Goal: Task Accomplishment & Management: Complete application form

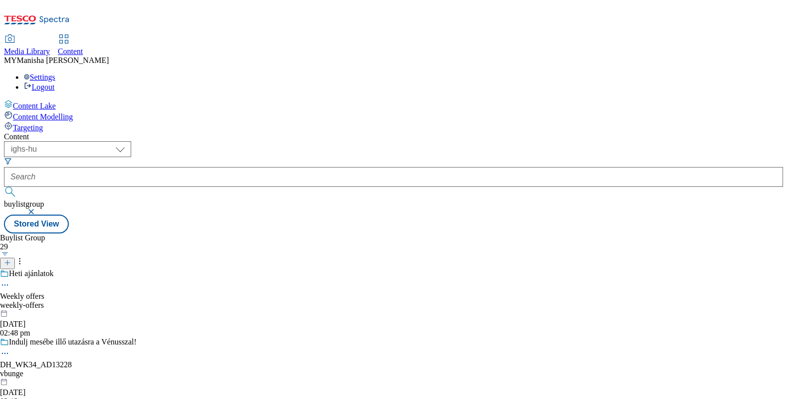
select select "ighs-hu"
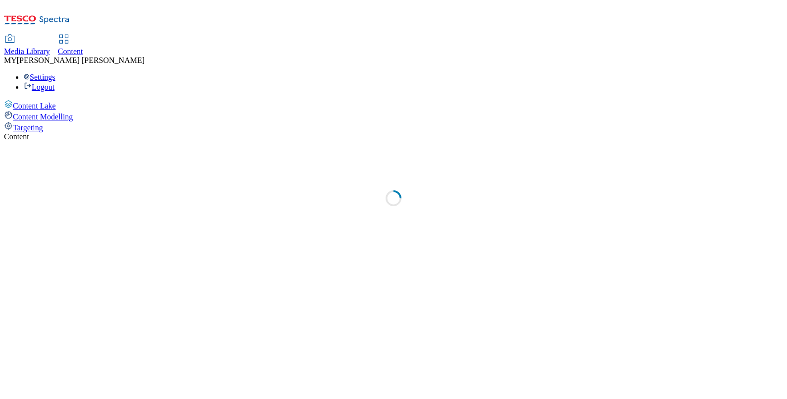
select select "ighs-hu"
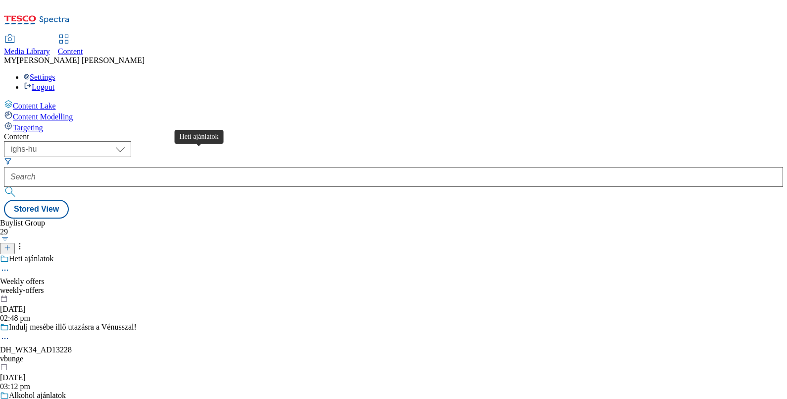
click at [53, 254] on div "Heti ajánlatok" at bounding box center [31, 258] width 45 height 9
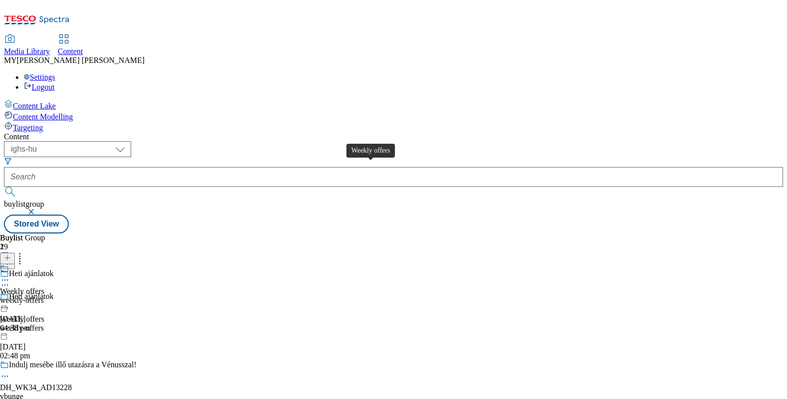
click at [45, 287] on div "Weekly offers" at bounding box center [22, 291] width 45 height 9
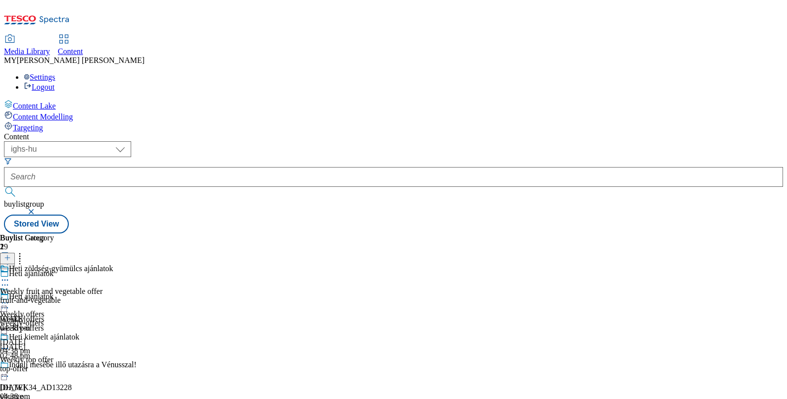
click at [11, 259] on icon at bounding box center [7, 262] width 7 height 7
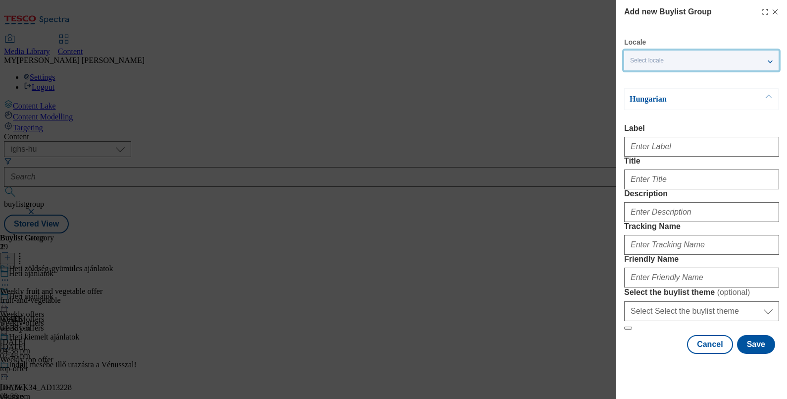
click at [676, 55] on div "Select locale" at bounding box center [701, 60] width 154 height 20
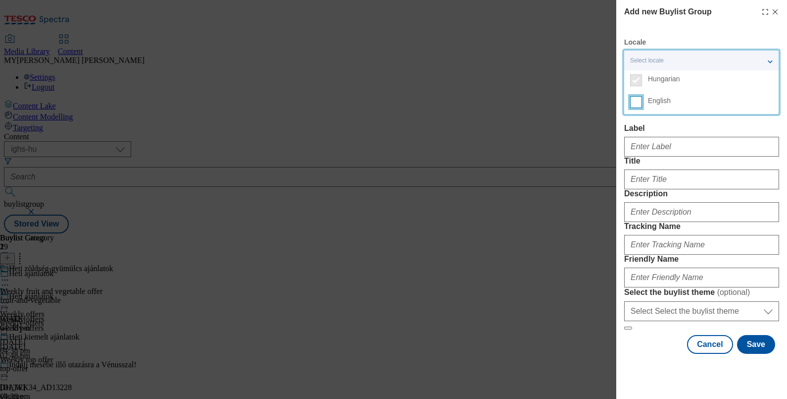
click at [639, 99] on input "English" at bounding box center [636, 102] width 12 height 12
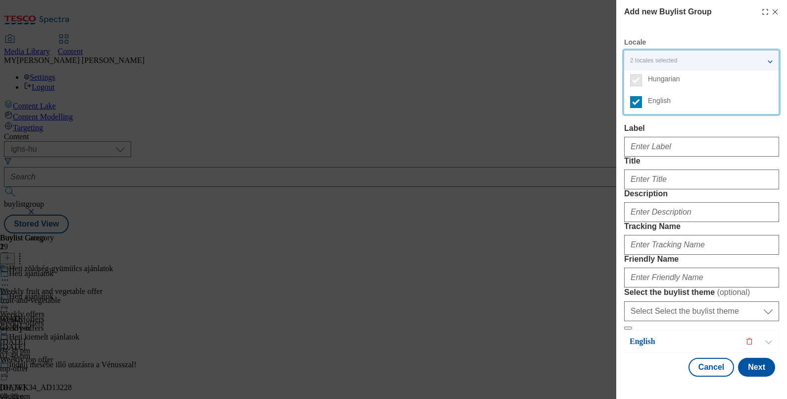
click at [651, 124] on label "Label" at bounding box center [701, 128] width 155 height 9
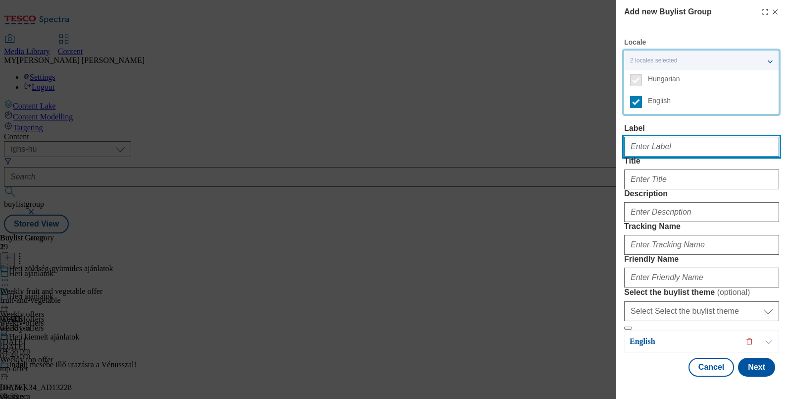
click at [651, 137] on input "Label" at bounding box center [701, 147] width 155 height 20
click at [657, 137] on input "Label" at bounding box center [701, 147] width 155 height 20
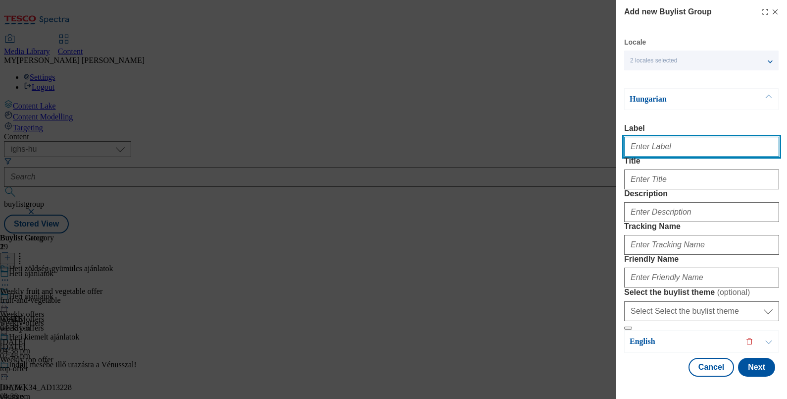
paste input "Weekly meat offer"
type input "Weekly meat offer"
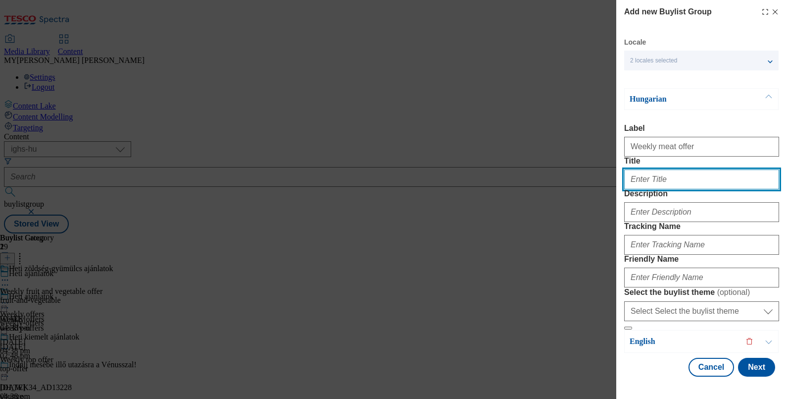
paste input "Weekly meat offer"
type input "Weekly meat offer"
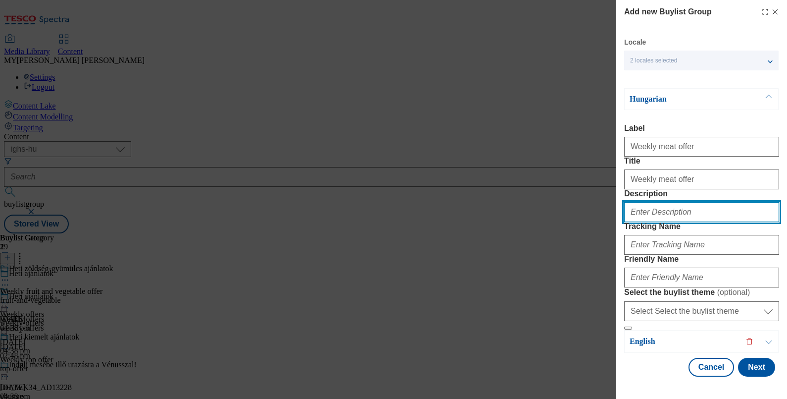
paste input "Weekly meat offer"
type input "Weekly meat offer"
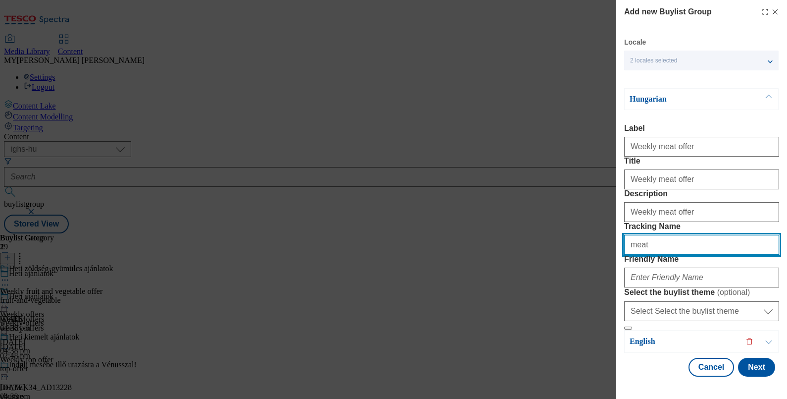
type input "meat offer"
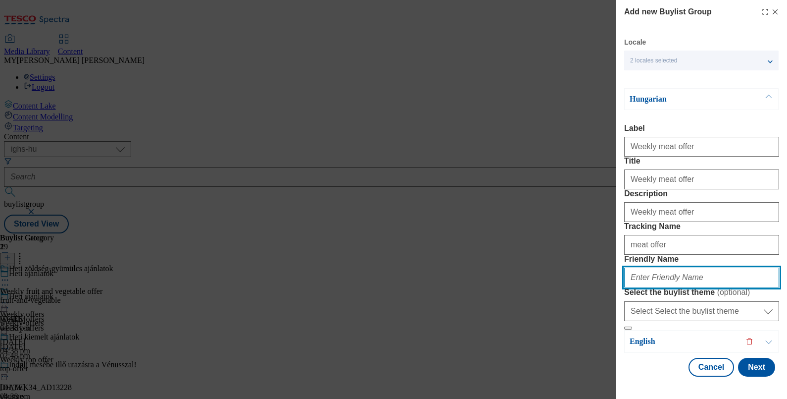
click at [653, 267] on input "Friendly Name" at bounding box center [701, 277] width 155 height 20
type input "meat-offer"
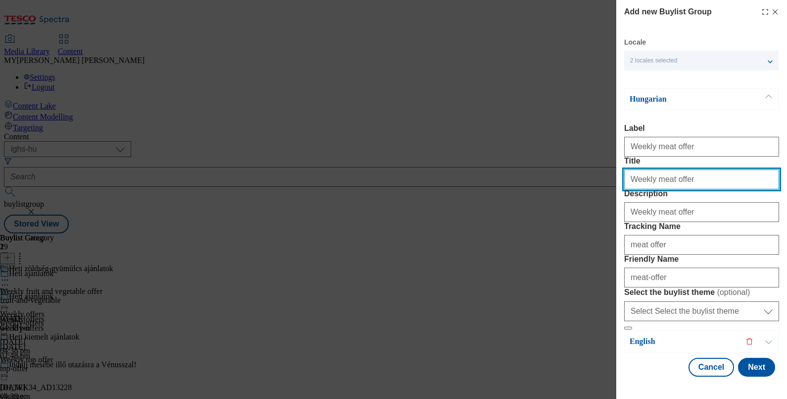
click at [691, 189] on input "Weekly meat offer" at bounding box center [701, 179] width 155 height 20
paste input "Heti hús ajánlatok"
type input "Heti hús ajánlatok"
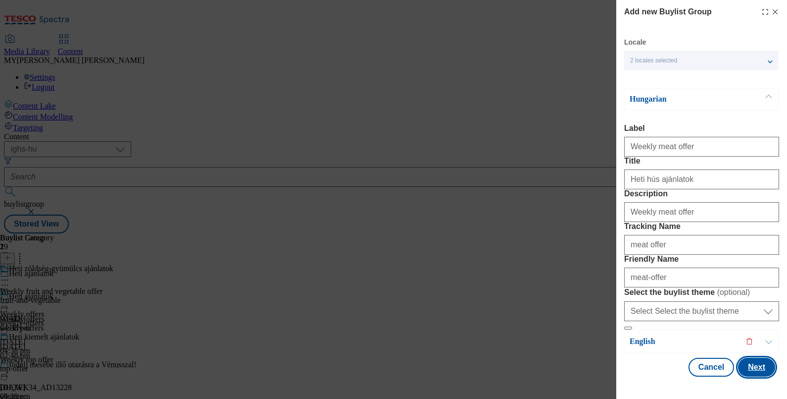
click at [757, 366] on button "Next" at bounding box center [756, 366] width 37 height 19
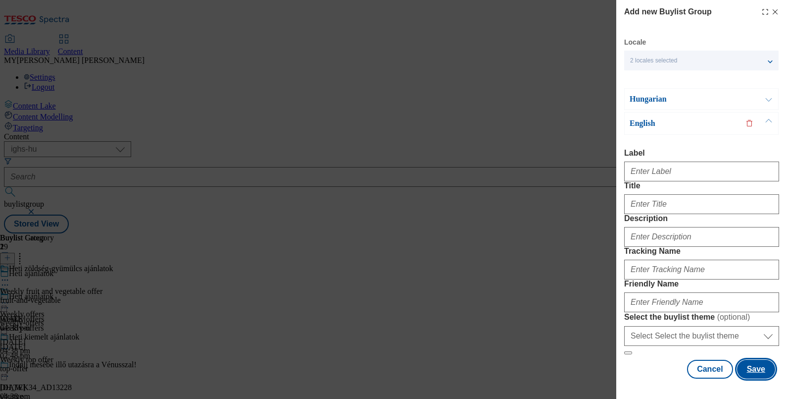
scroll to position [35, 0]
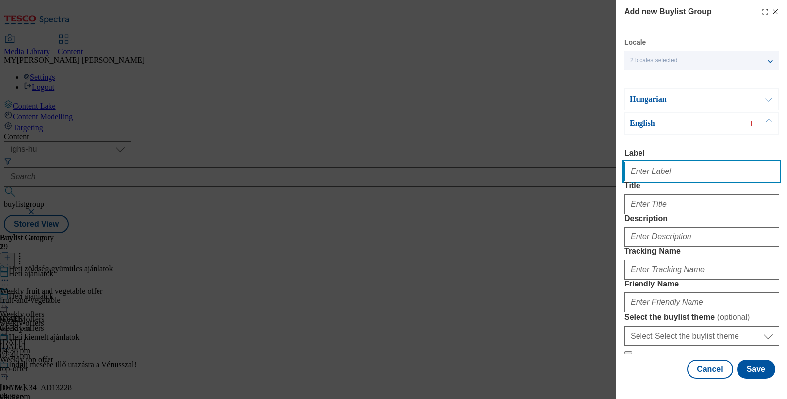
click at [644, 161] on input "Label" at bounding box center [701, 171] width 155 height 20
paste input "Weekly meat offer"
type input "Weekly meat offer"
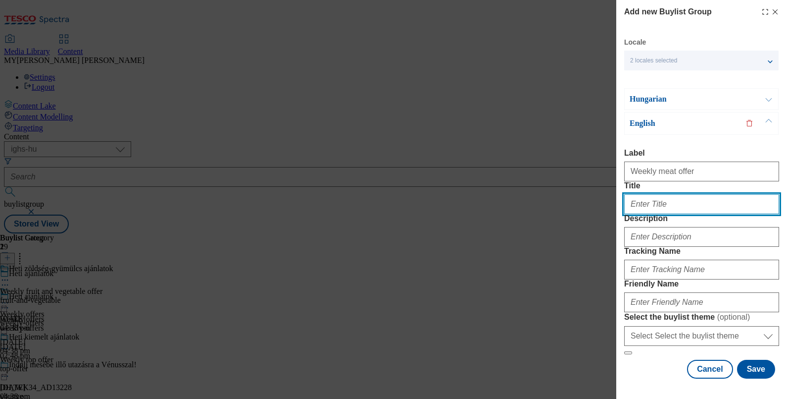
type input "m"
paste input "Weekly meat offer"
type input "Weekly meat offer"
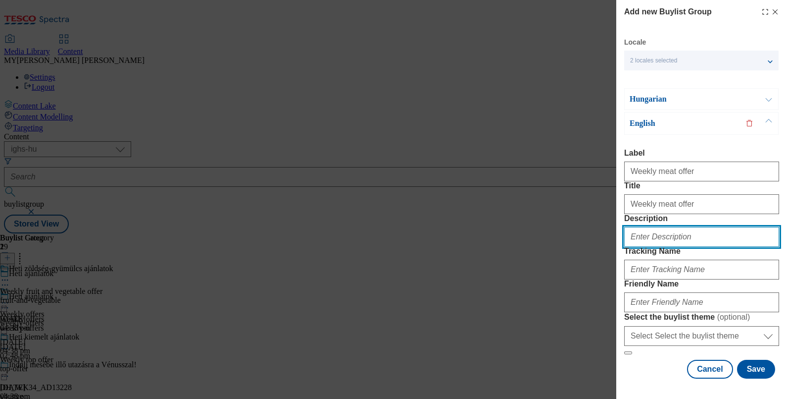
paste input "Weekly meat offer"
type input "Weekly meat offer"
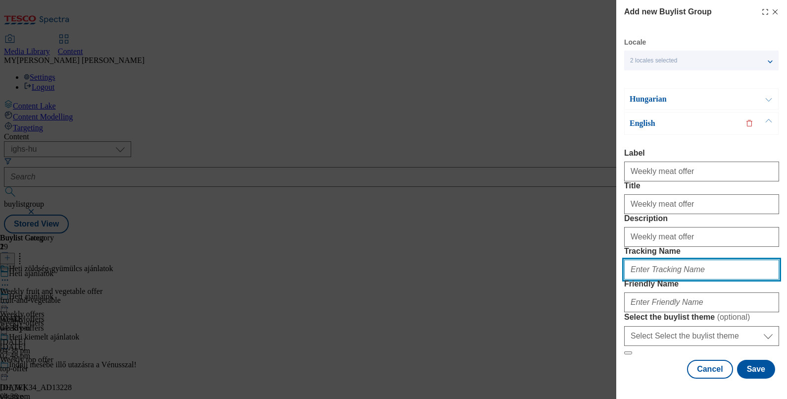
scroll to position [96, 0]
type input "meat offer"
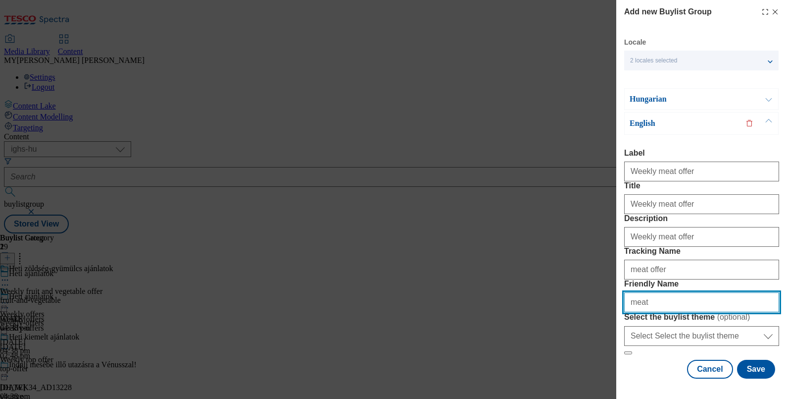
type input "meat-offer"
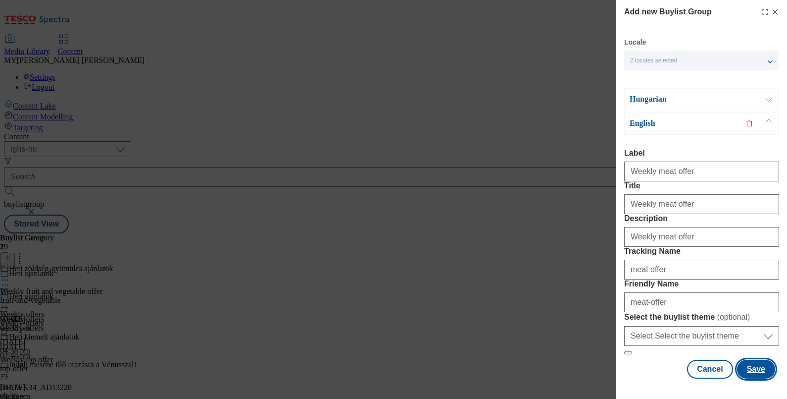
click at [749, 363] on button "Save" at bounding box center [756, 368] width 38 height 19
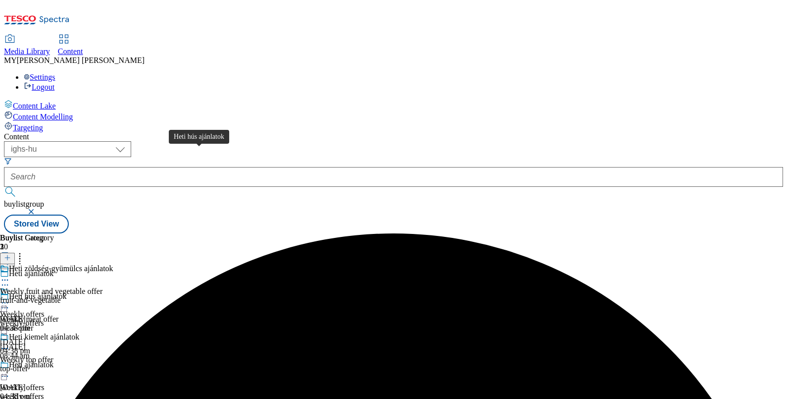
click at [66, 292] on div "Heti hús ajánlatok" at bounding box center [37, 296] width 57 height 9
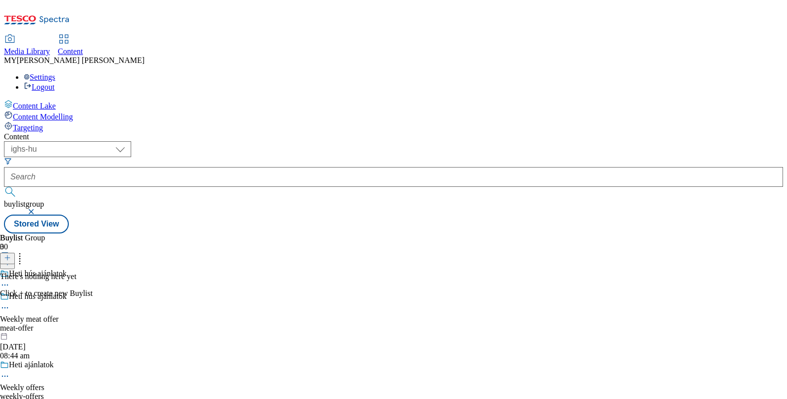
click at [11, 254] on icon at bounding box center [7, 257] width 7 height 7
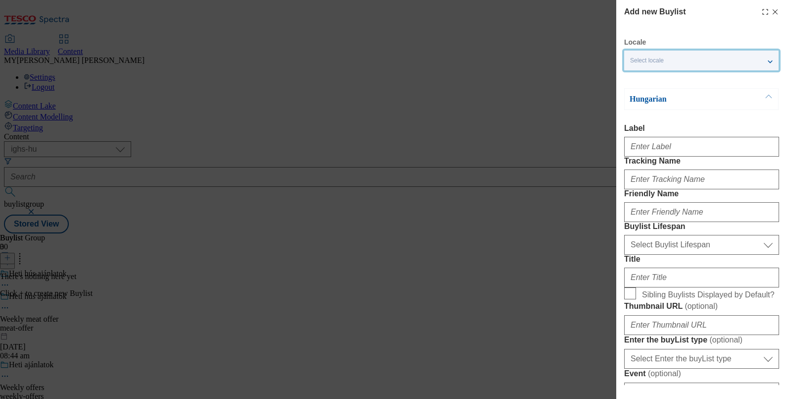
click at [714, 54] on div "Select locale" at bounding box center [701, 60] width 154 height 20
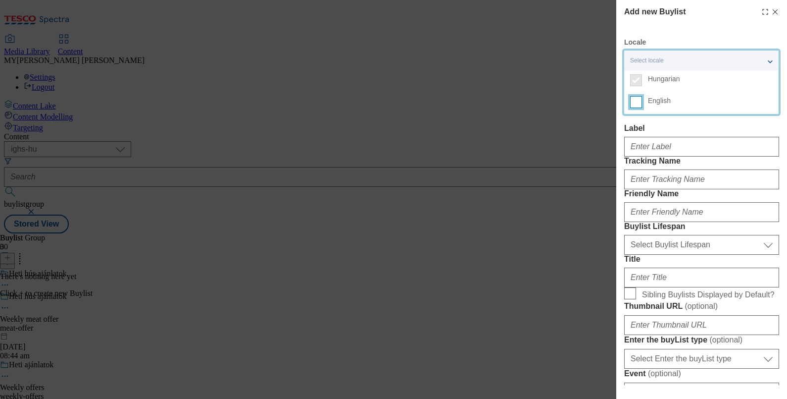
click at [633, 105] on input "English" at bounding box center [636, 102] width 12 height 12
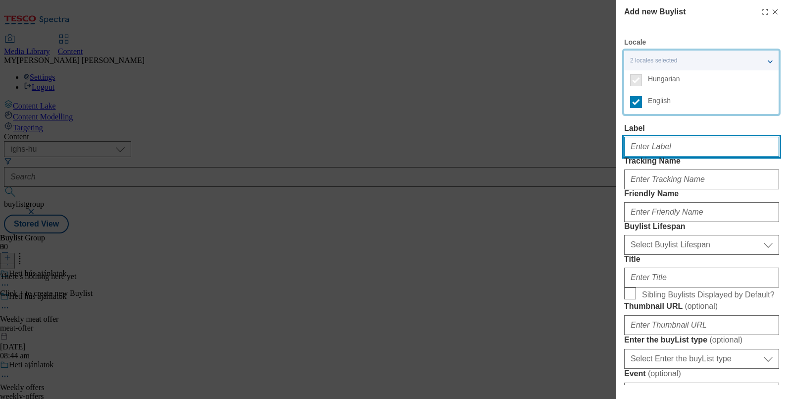
click at [642, 146] on input "Label" at bounding box center [701, 147] width 155 height 20
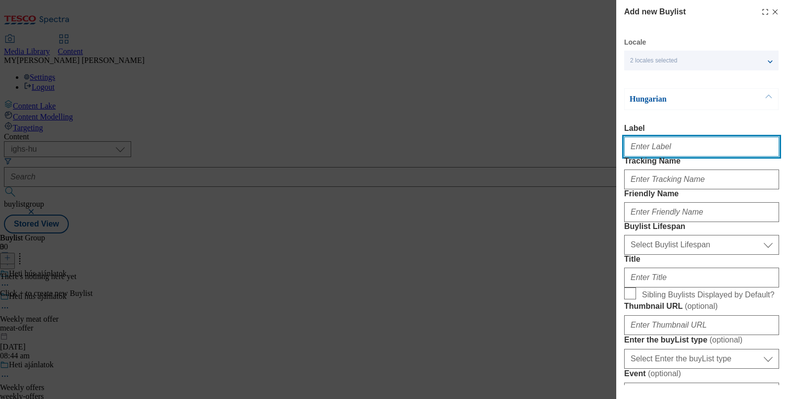
type input "Weekly meat offer"
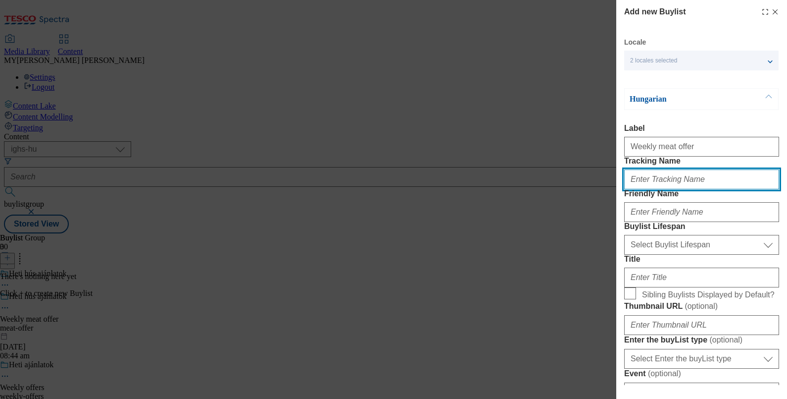
type input "meat offer"
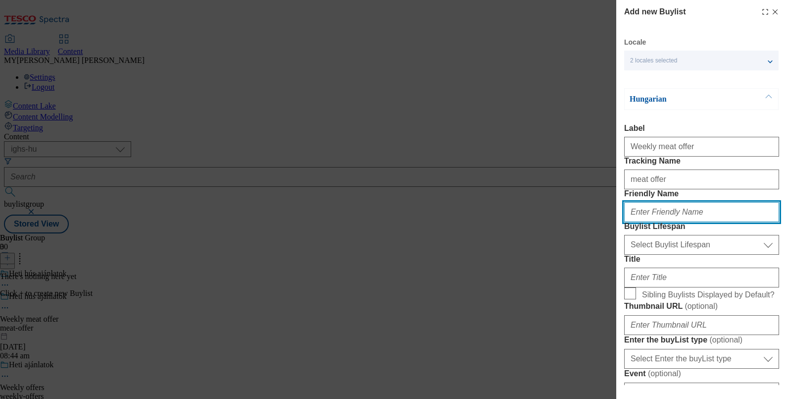
type input "meat-offer"
type input "Weekly meat offer"
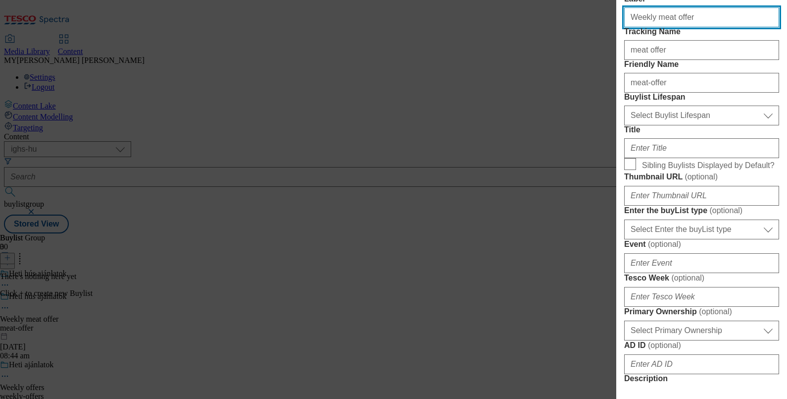
scroll to position [130, 0]
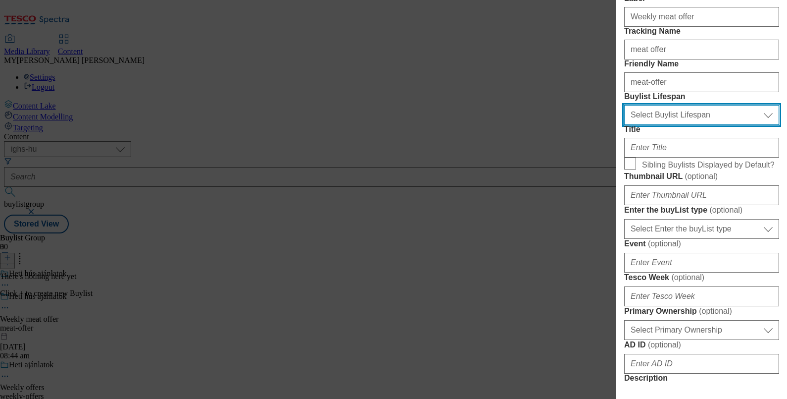
click at [666, 125] on select "Select Buylist Lifespan evergreen seasonal tactical" at bounding box center [701, 115] width 155 height 20
select select "evergreen"
click at [624, 125] on select "Select Buylist Lifespan evergreen seasonal tactical" at bounding box center [701, 115] width 155 height 20
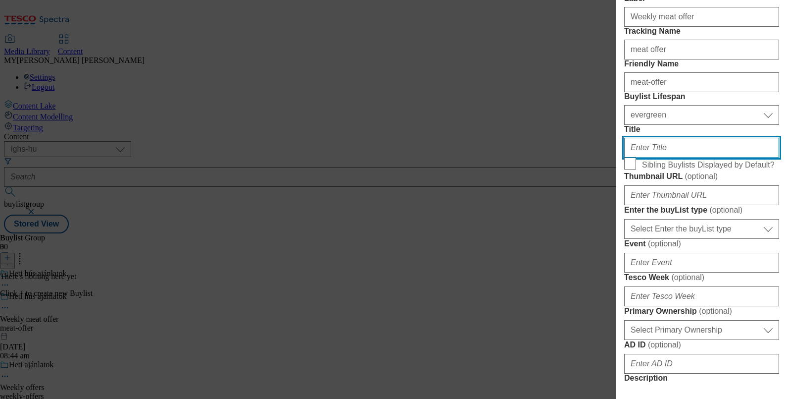
click at [652, 157] on input "Title" at bounding box center [701, 148] width 155 height 20
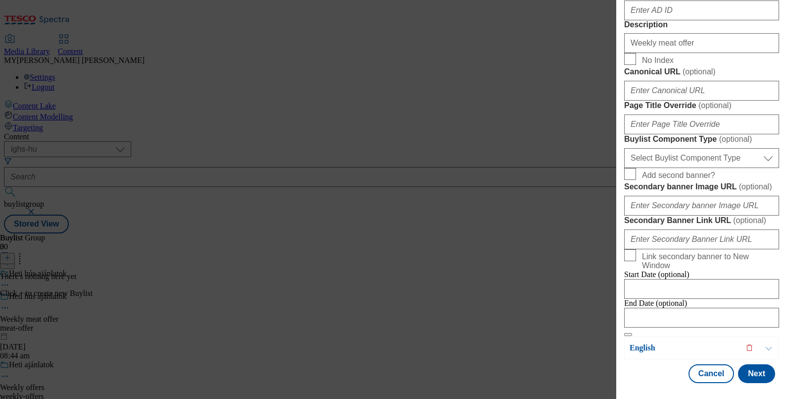
scroll to position [851, 0]
click at [750, 364] on button "Next" at bounding box center [756, 373] width 37 height 19
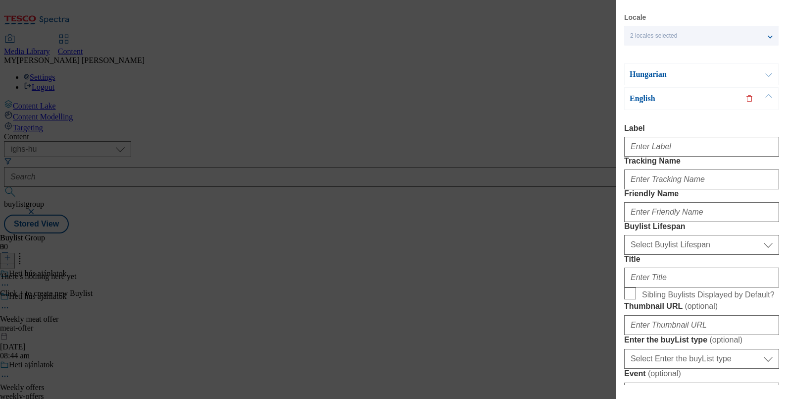
scroll to position [0, 0]
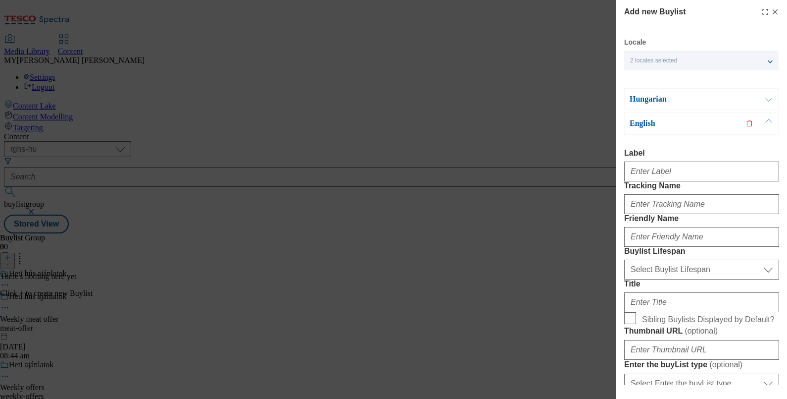
click at [767, 103] on button "Modal" at bounding box center [768, 99] width 19 height 21
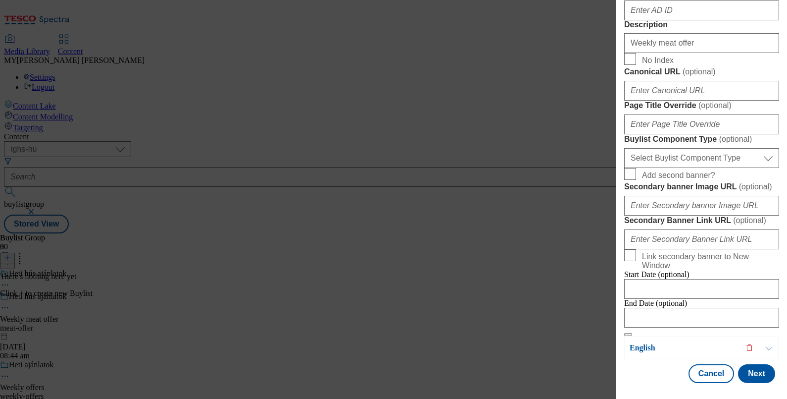
scroll to position [851, 0]
click at [742, 364] on button "Next" at bounding box center [756, 373] width 37 height 19
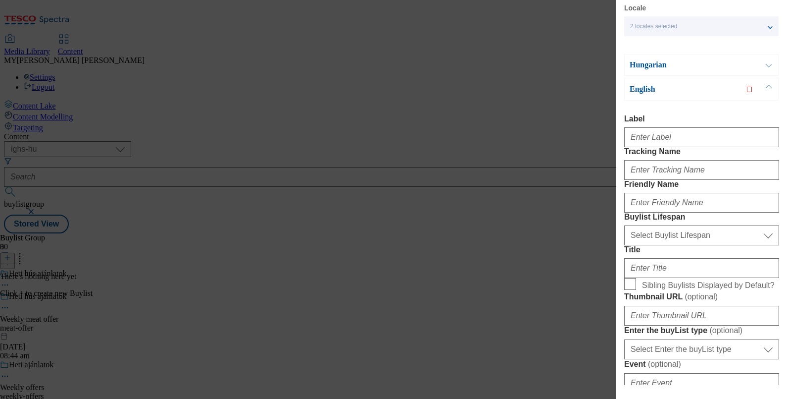
scroll to position [0, 0]
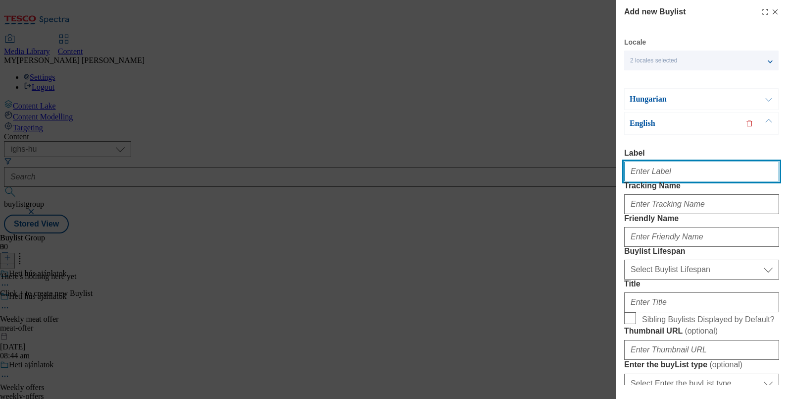
click at [641, 178] on input "Label" at bounding box center [701, 171] width 155 height 20
type input "Weekly meat offer"
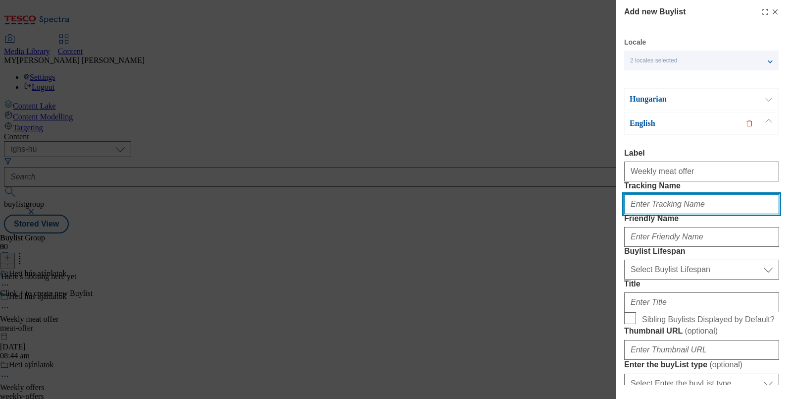
type input "meat offer"
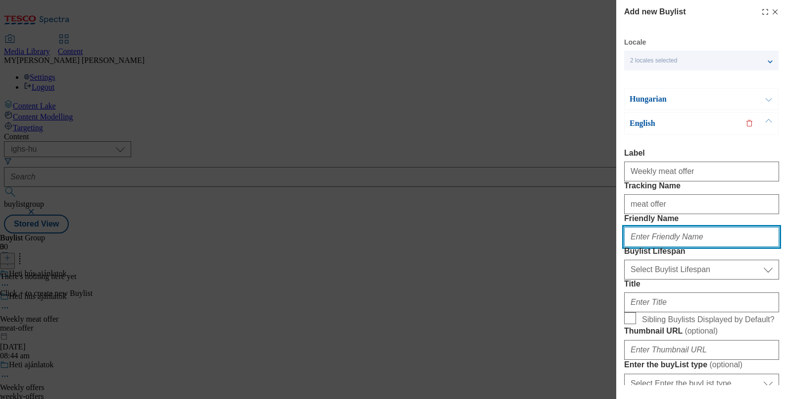
type input "meat-offer"
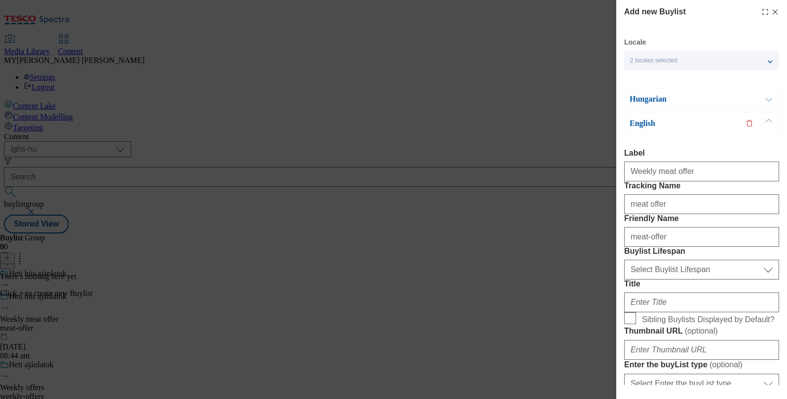
type input "Weekly meat offer"
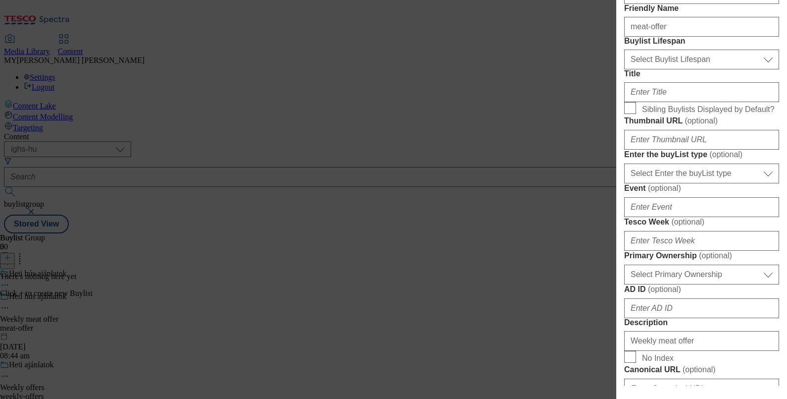
scroll to position [211, 0]
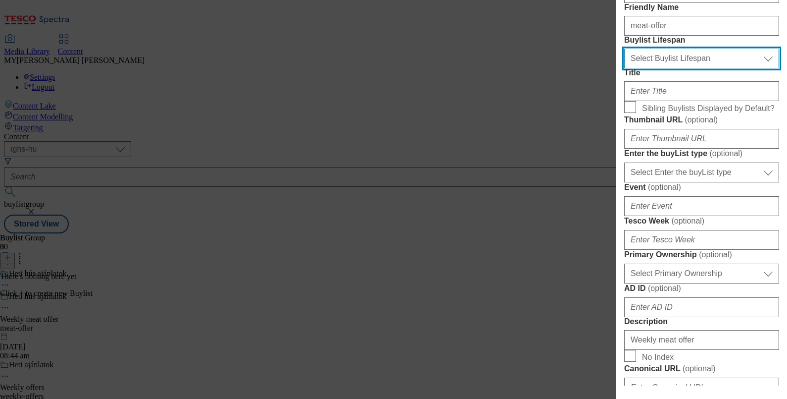
click at [661, 68] on select "Select Buylist Lifespan evergreen seasonal tactical" at bounding box center [701, 59] width 155 height 20
select select "evergreen"
click at [624, 68] on select "Select Buylist Lifespan evergreen seasonal tactical" at bounding box center [701, 59] width 155 height 20
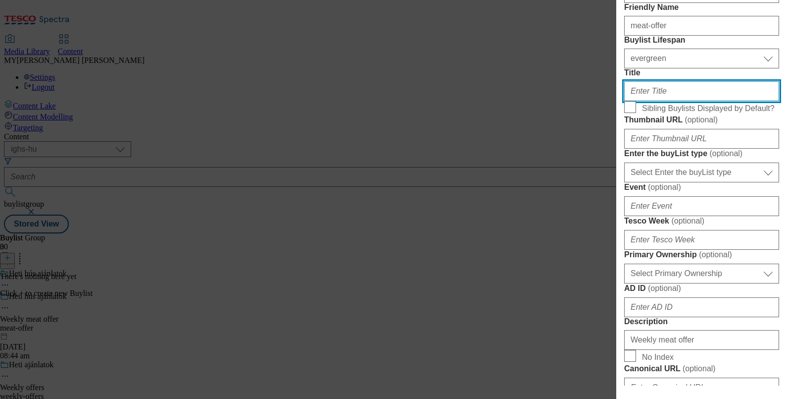
click at [655, 101] on input "Title" at bounding box center [701, 91] width 155 height 20
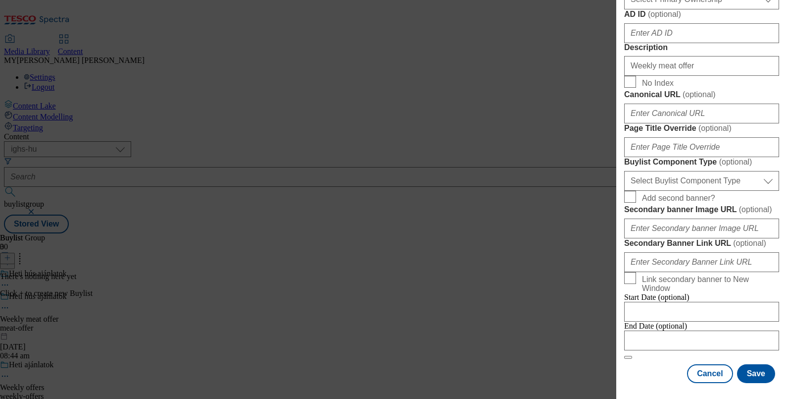
scroll to position [853, 0]
click at [751, 371] on button "Save" at bounding box center [756, 373] width 38 height 19
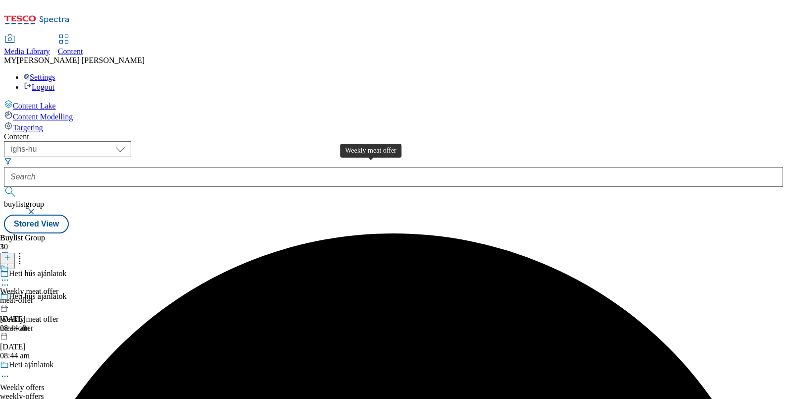
click at [58, 287] on div "Weekly meat offer" at bounding box center [29, 291] width 58 height 9
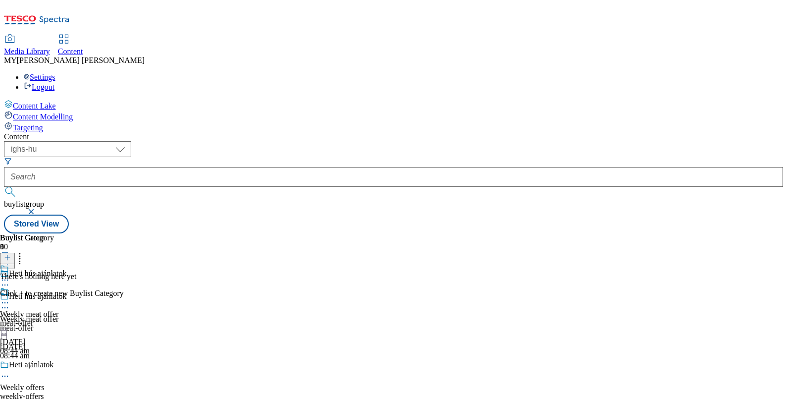
click at [11, 254] on icon at bounding box center [7, 257] width 7 height 7
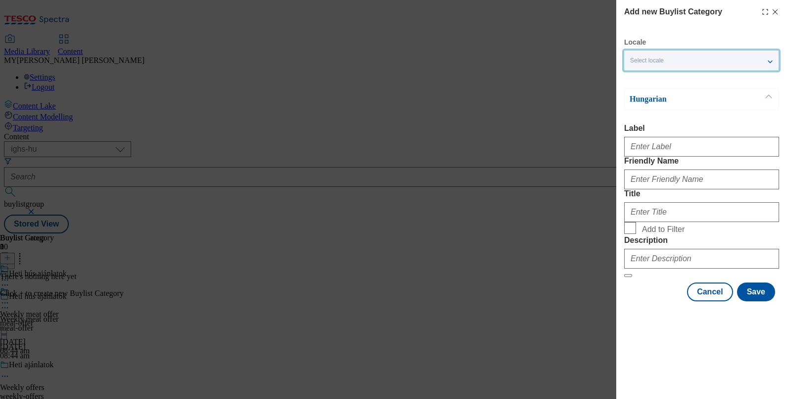
click at [677, 61] on div "Select locale" at bounding box center [701, 60] width 154 height 20
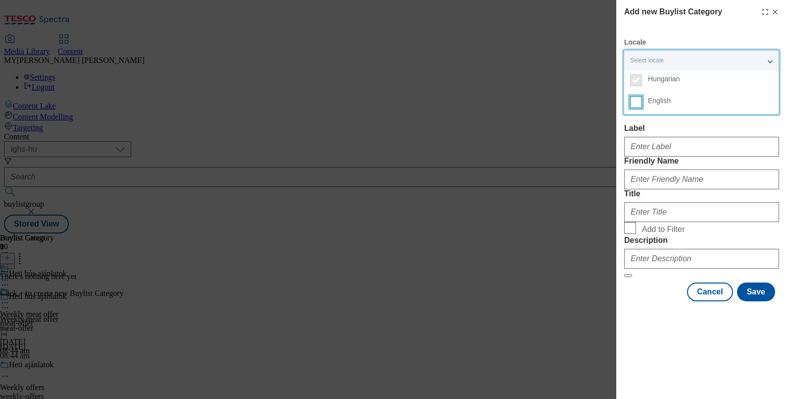
click at [636, 105] on input "English" at bounding box center [636, 102] width 12 height 12
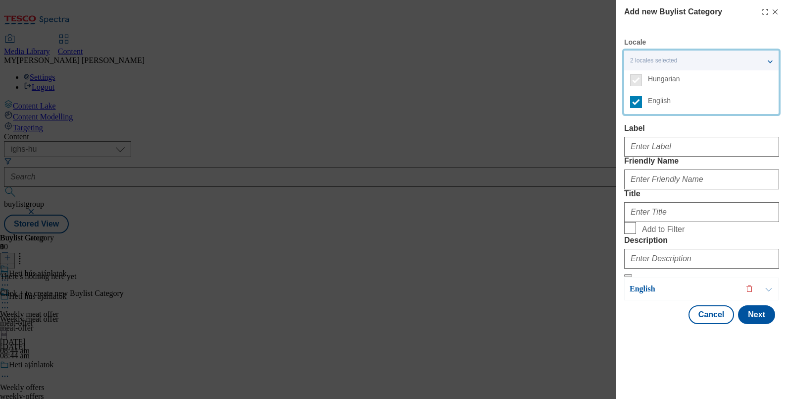
click at [653, 139] on div "Modal" at bounding box center [701, 145] width 155 height 24
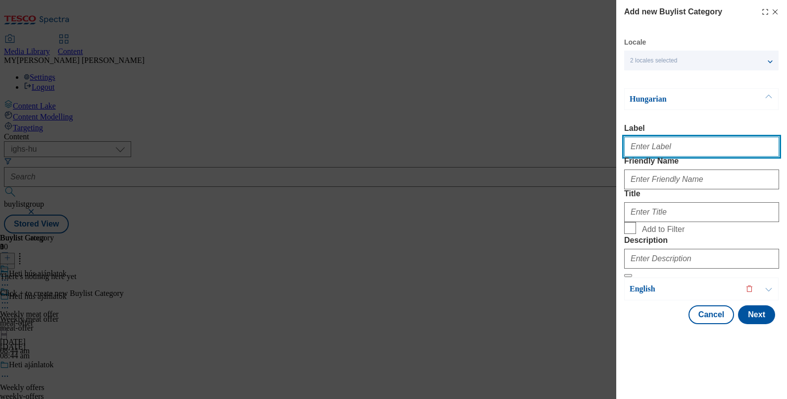
click at [658, 145] on input "Label" at bounding box center [701, 147] width 155 height 20
type input "Weekly meat offer"
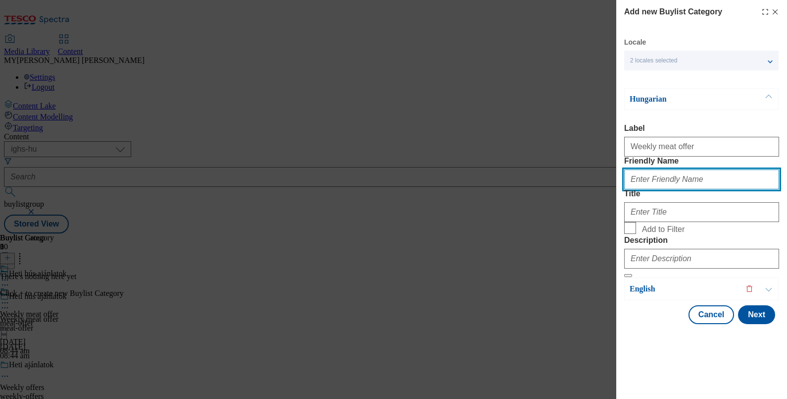
click at [659, 189] on input "Friendly Name" at bounding box center [701, 179] width 155 height 20
type input "meat-offer"
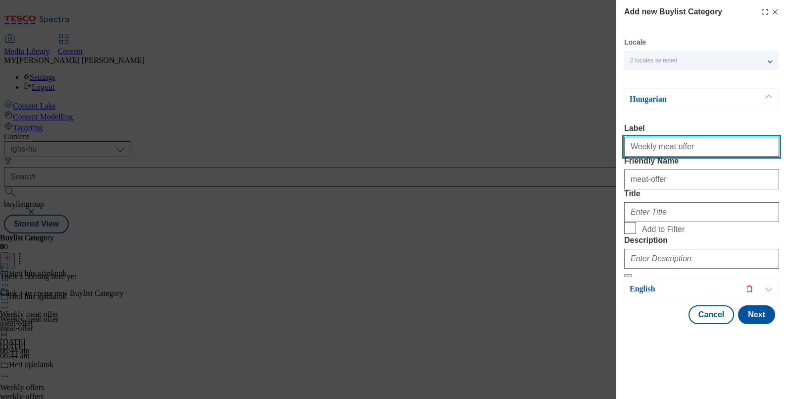
click at [693, 137] on input "Weekly meat offer" at bounding box center [701, 147] width 155 height 20
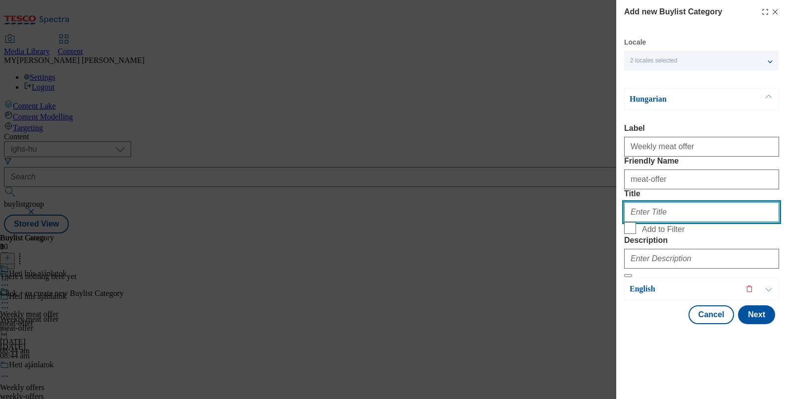
click at [663, 222] on input "Title" at bounding box center [701, 212] width 155 height 20
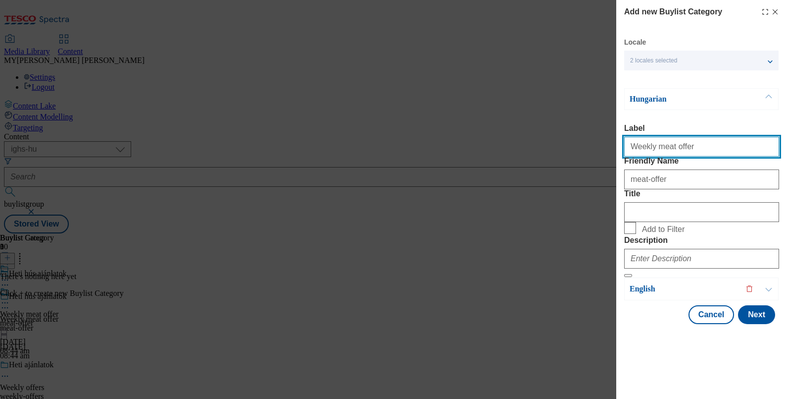
click at [688, 137] on input "Weekly meat offer" at bounding box center [701, 147] width 155 height 20
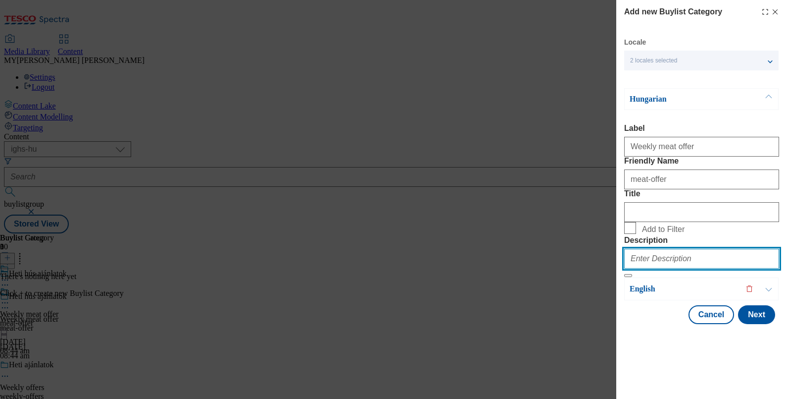
paste input "Weekly meat offer"
type input "Weekly meat offer"
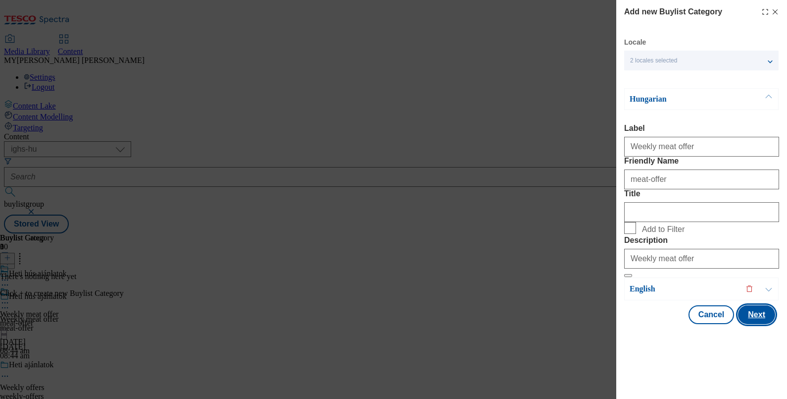
click at [745, 324] on button "Next" at bounding box center [756, 314] width 37 height 19
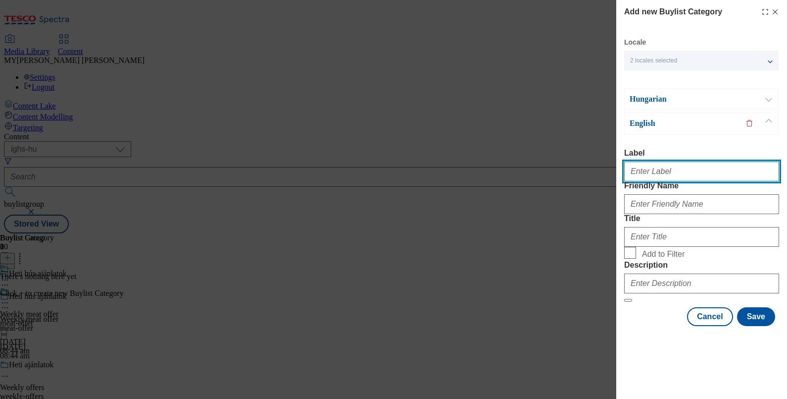
click at [662, 161] on input "Label" at bounding box center [701, 171] width 155 height 20
paste input "Weekly meat offer"
type input "Weekly meat offer"
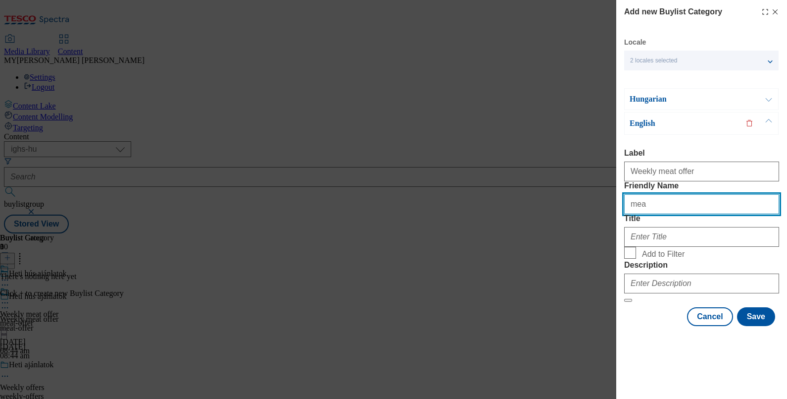
type input "meat-offer"
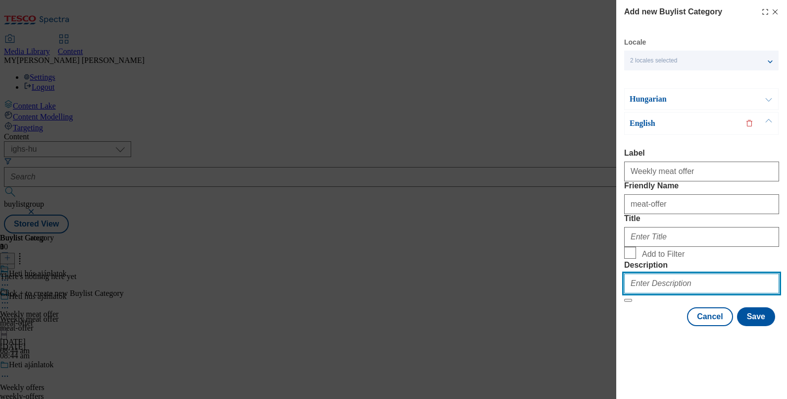
type input "Weekly meat offer"
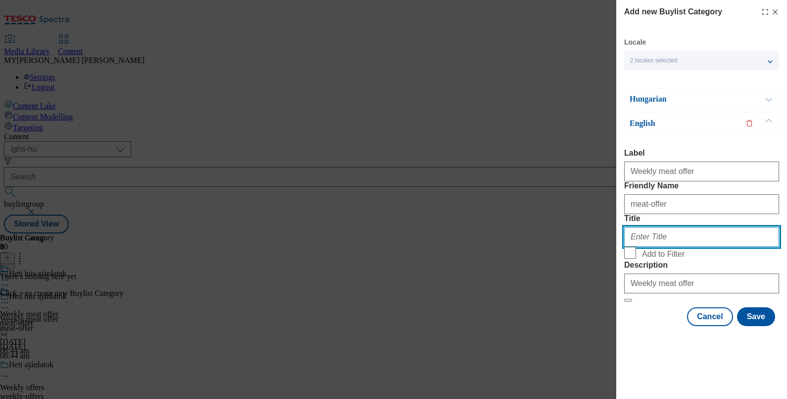
click at [670, 247] on input "Title" at bounding box center [701, 237] width 155 height 20
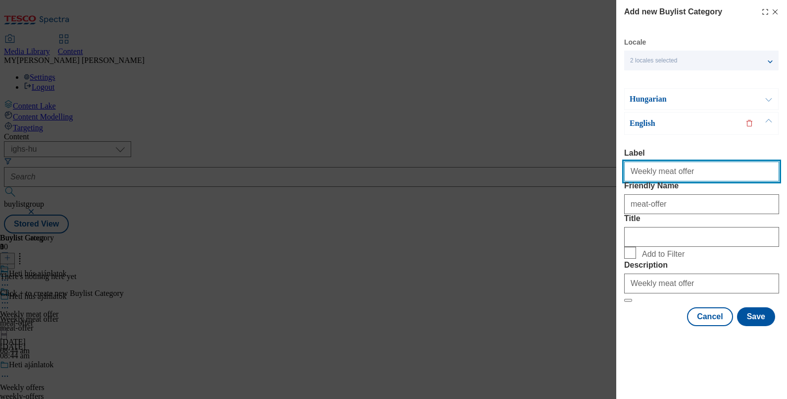
click at [703, 161] on input "Weekly meat offer" at bounding box center [701, 171] width 155 height 20
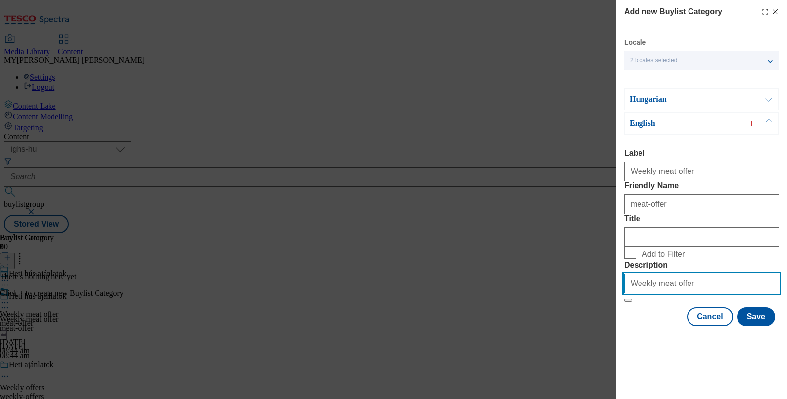
scroll to position [25, 0]
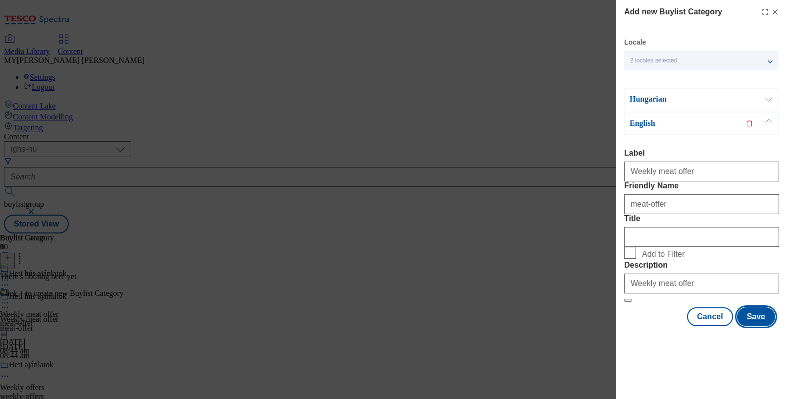
click at [744, 326] on button "Save" at bounding box center [756, 316] width 38 height 19
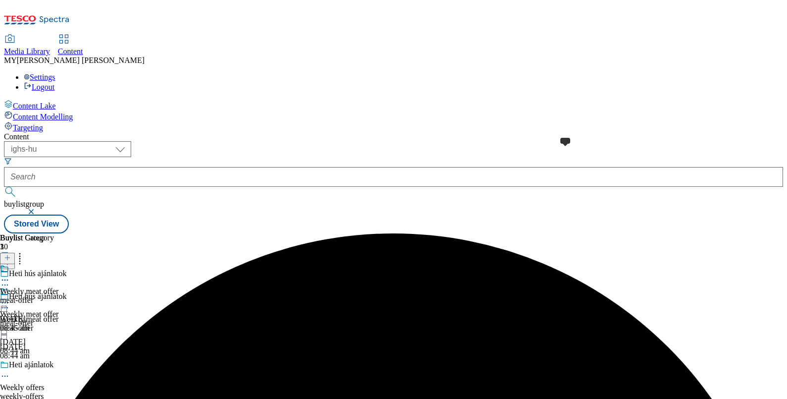
click at [9, 264] on span at bounding box center [9, 269] width 0 height 11
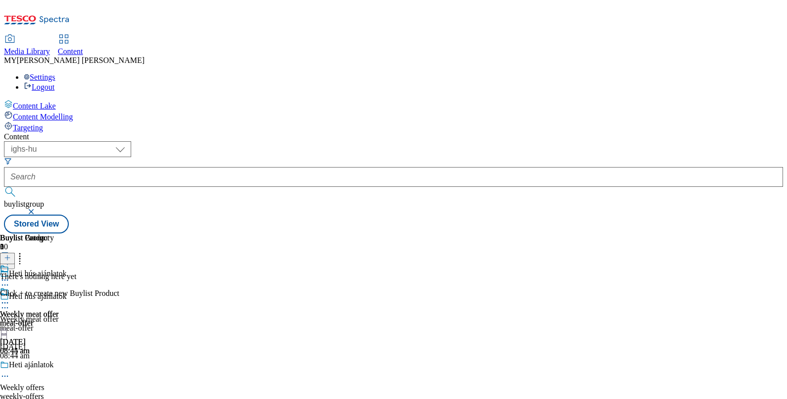
scroll to position [0, 92]
click at [11, 254] on icon at bounding box center [7, 257] width 7 height 7
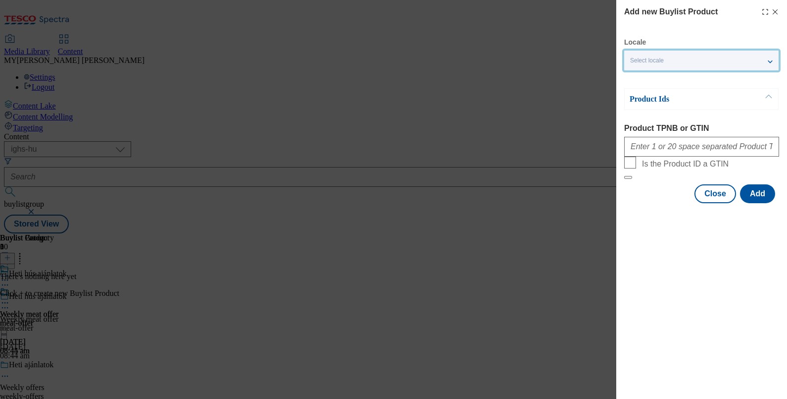
click at [677, 57] on div "Select locale" at bounding box center [701, 60] width 154 height 20
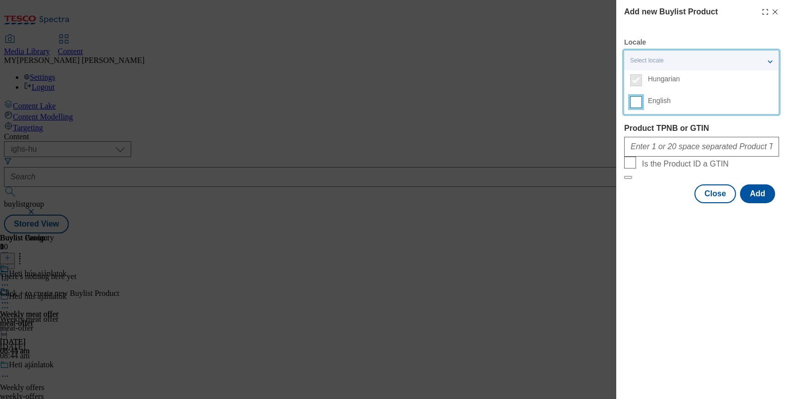
click at [638, 106] on input "English" at bounding box center [636, 102] width 12 height 12
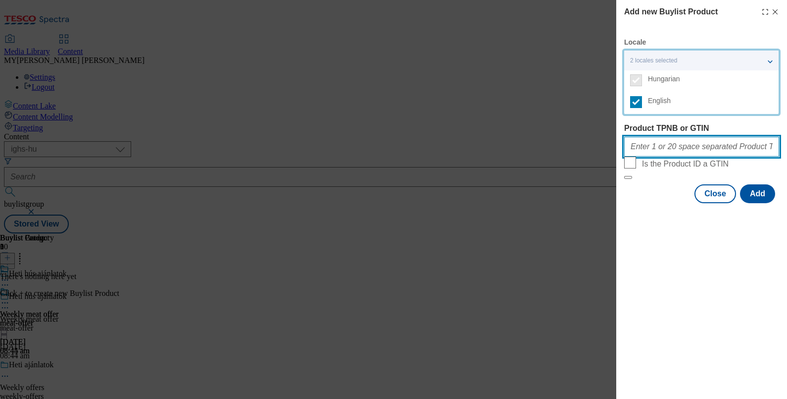
click at [649, 150] on input "Product TPNB or GTIN" at bounding box center [701, 147] width 155 height 20
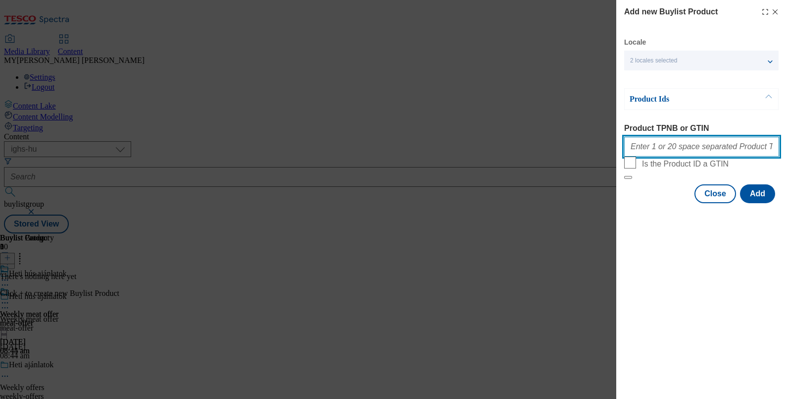
paste input "202638160 207471458 210173790 220209551 220287217 220275602 220262282 220207515…"
type input "202638160 207471458 210173790 220209551 220287217 220275602 220262282 220207515…"
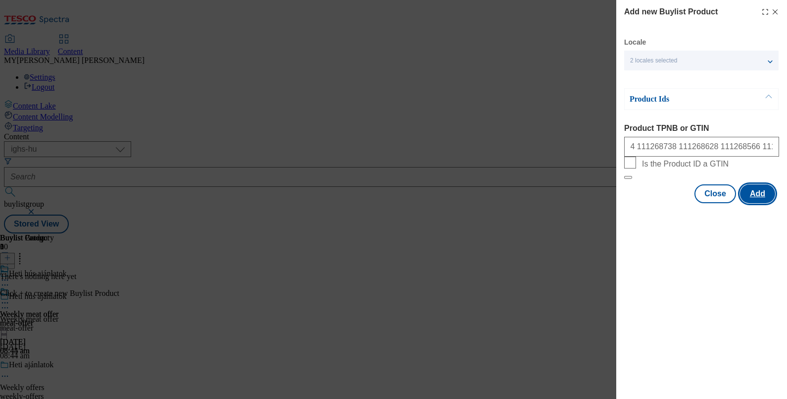
scroll to position [0, 0]
click at [750, 203] on button "Add" at bounding box center [757, 193] width 35 height 19
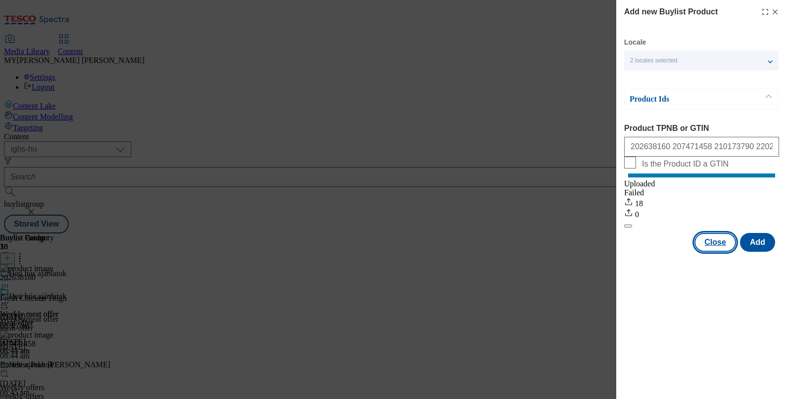
click at [719, 248] on button "Close" at bounding box center [716, 242] width 42 height 19
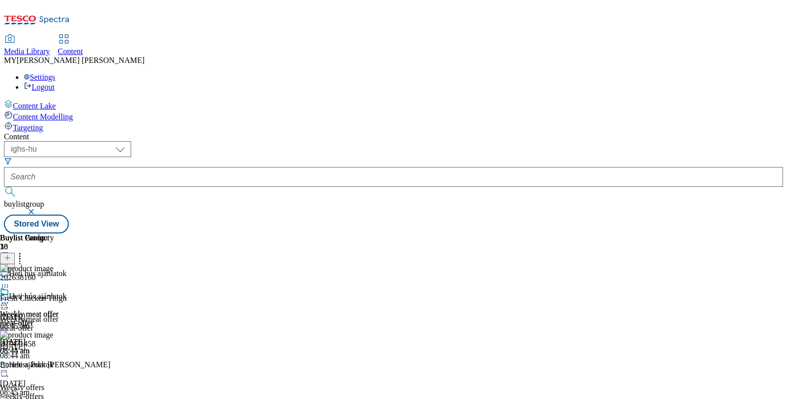
click at [10, 298] on icon at bounding box center [5, 303] width 10 height 10
click at [54, 365] on span "Preview" at bounding box center [42, 368] width 23 height 7
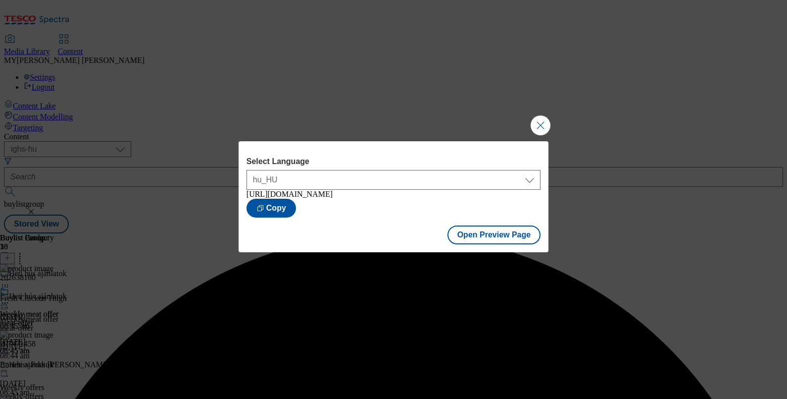
drag, startPoint x: 448, startPoint y: 164, endPoint x: 468, endPoint y: 177, distance: 24.0
click at [468, 177] on div "hu_HU en_HU hu_HU" at bounding box center [394, 178] width 294 height 24
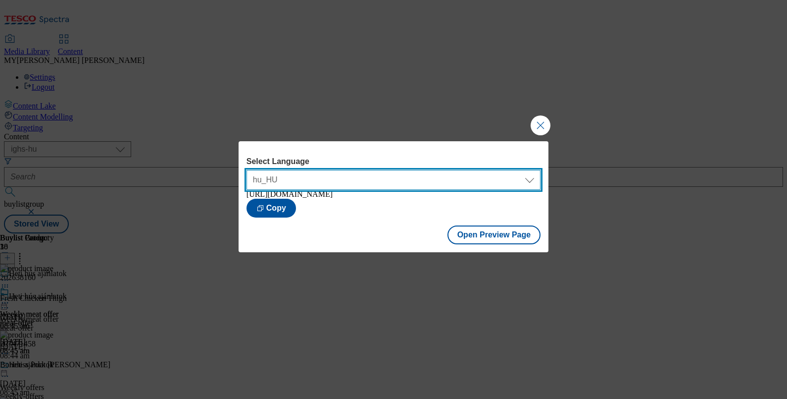
click at [468, 177] on select "hu_HU en_HU" at bounding box center [394, 180] width 294 height 20
click at [247, 170] on select "hu_HU en_HU" at bounding box center [394, 180] width 294 height 20
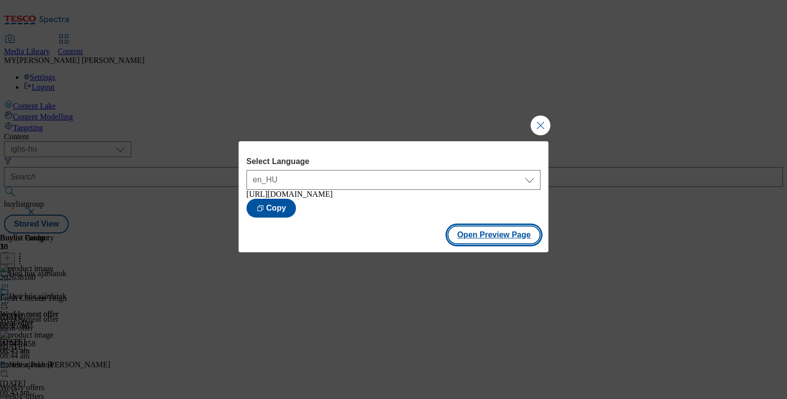
click at [475, 240] on button "Open Preview Page" at bounding box center [495, 234] width 94 height 19
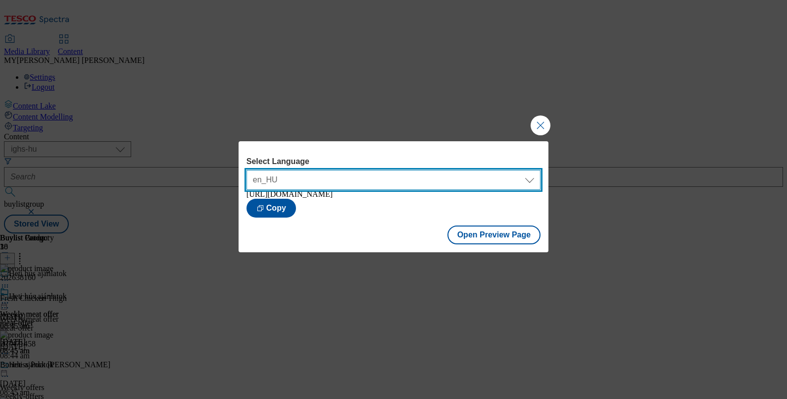
click at [432, 171] on select "hu_HU en_HU" at bounding box center [394, 180] width 294 height 20
select select "https://bevasarlas.tesco.hu/groceries/hu-HU/buylists/meat-offer/meat-offer?prev…"
click at [247, 170] on select "hu_HU en_HU" at bounding box center [394, 180] width 294 height 20
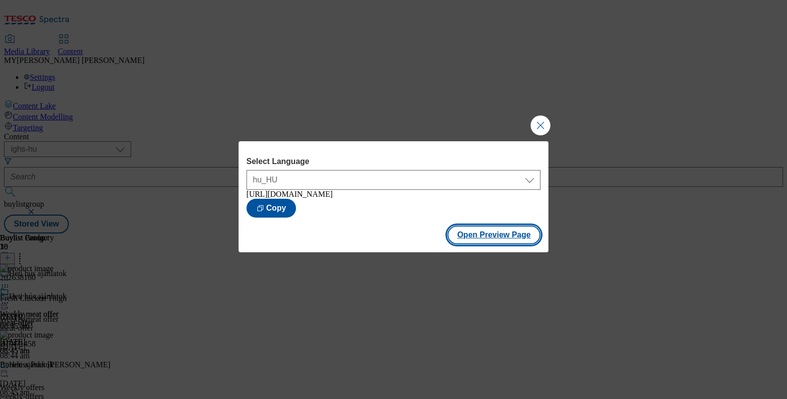
click at [473, 238] on button "Open Preview Page" at bounding box center [495, 234] width 94 height 19
click at [493, 238] on button "Open Preview Page" at bounding box center [495, 234] width 94 height 19
click at [542, 116] on button "Close Modal" at bounding box center [541, 125] width 20 height 20
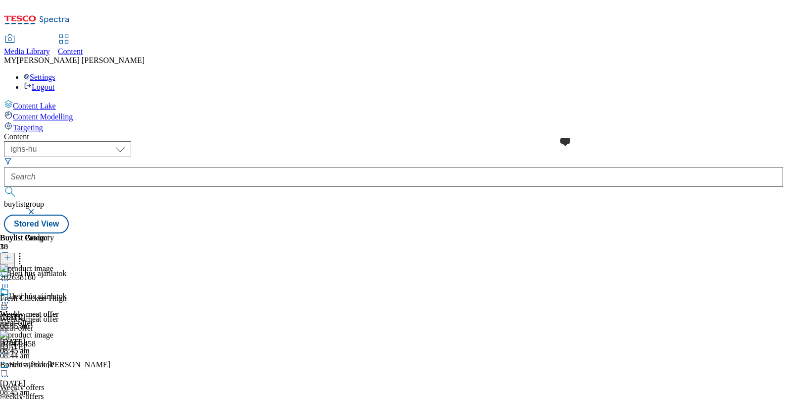
click at [9, 287] on span at bounding box center [9, 292] width 0 height 11
click at [58, 309] on span "Weekly meat offer" at bounding box center [29, 313] width 58 height 9
click at [10, 298] on icon at bounding box center [5, 303] width 10 height 10
click at [42, 320] on span "Edit" at bounding box center [36, 323] width 11 height 7
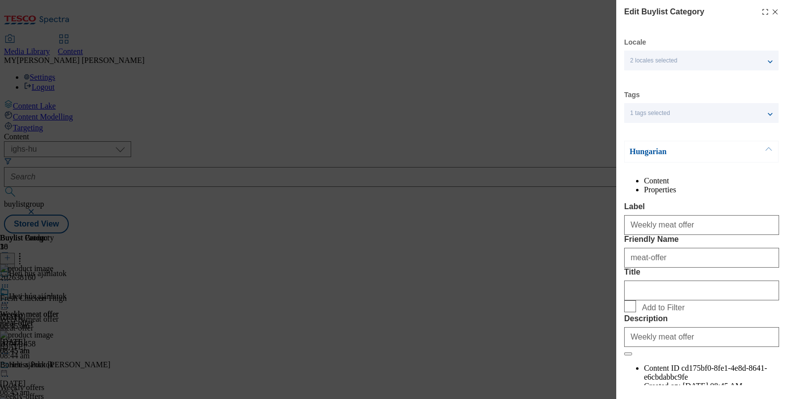
click at [671, 57] on span "2 locales selected" at bounding box center [653, 60] width 47 height 7
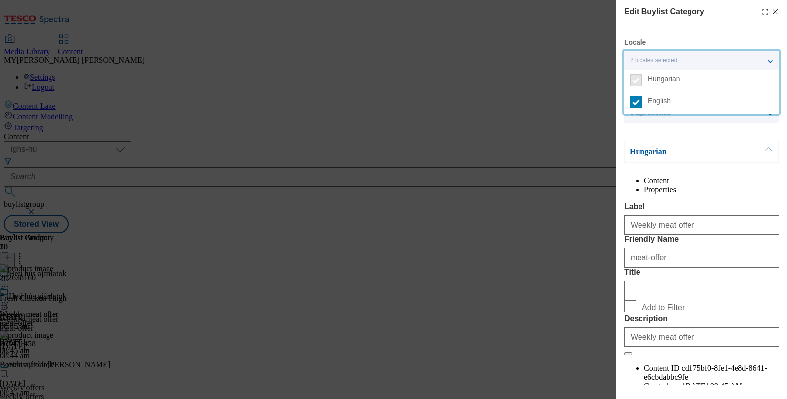
click at [671, 57] on span "2 locales selected" at bounding box center [653, 60] width 47 height 7
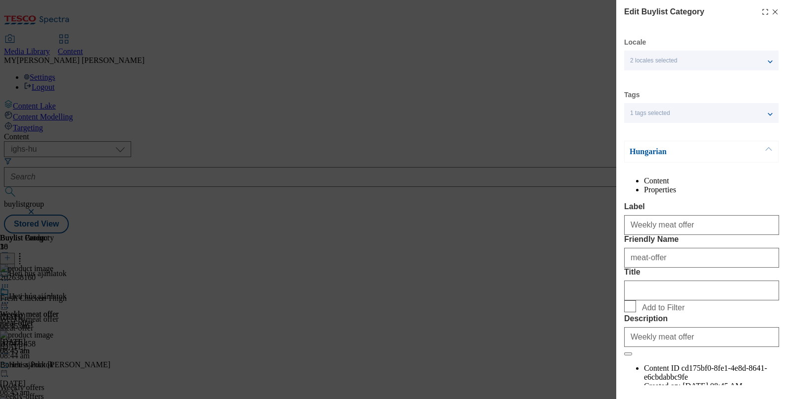
scroll to position [119, 0]
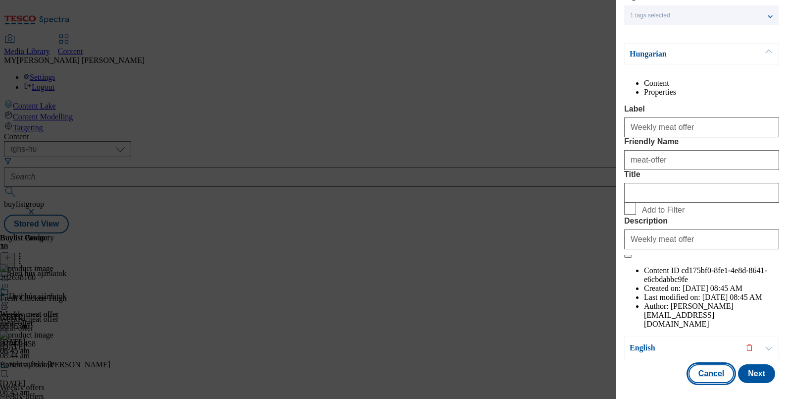
click at [696, 364] on button "Cancel" at bounding box center [712, 373] width 46 height 19
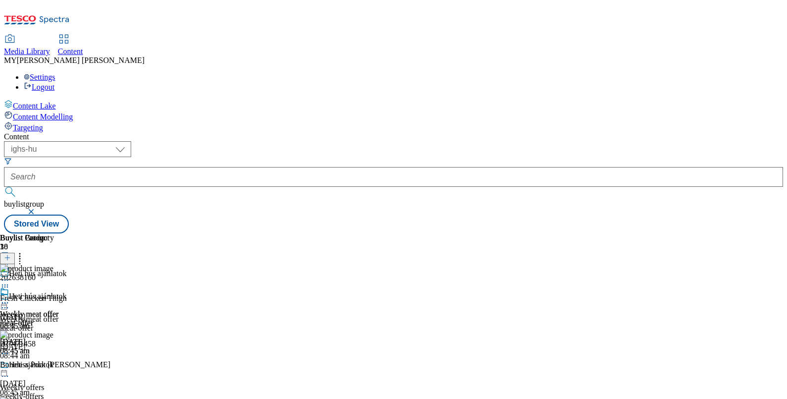
scroll to position [76, 0]
click at [217, 233] on header "Buylist Product 18" at bounding box center [108, 248] width 217 height 31
click at [25, 251] on icon at bounding box center [20, 256] width 10 height 10
click at [58, 351] on div "Weekly meat offer meat-offer 14 Oct 2025 08:45 am" at bounding box center [29, 321] width 58 height 68
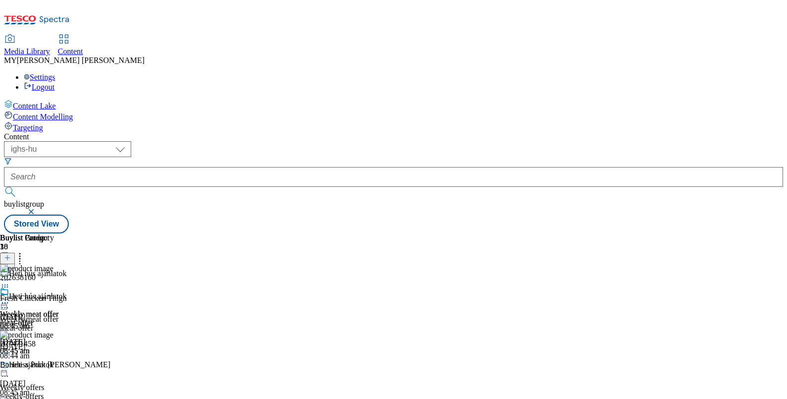
click at [10, 298] on icon at bounding box center [5, 303] width 10 height 10
click at [64, 377] on span "Un-preview" at bounding box center [47, 380] width 33 height 7
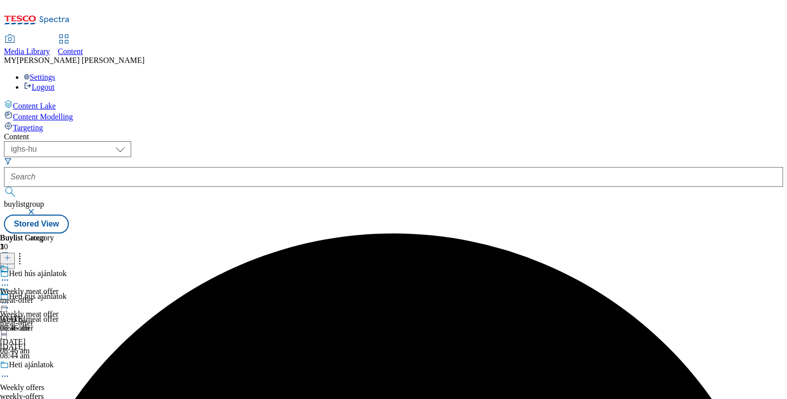
click at [58, 298] on div at bounding box center [29, 304] width 58 height 12
click at [58, 363] on button "Preview" at bounding box center [39, 368] width 38 height 11
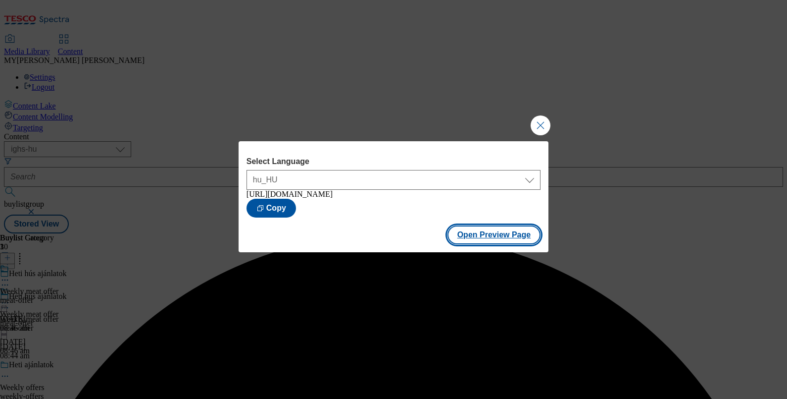
click at [491, 234] on button "Open Preview Page" at bounding box center [495, 234] width 94 height 19
click at [296, 210] on button "Copy" at bounding box center [272, 208] width 50 height 19
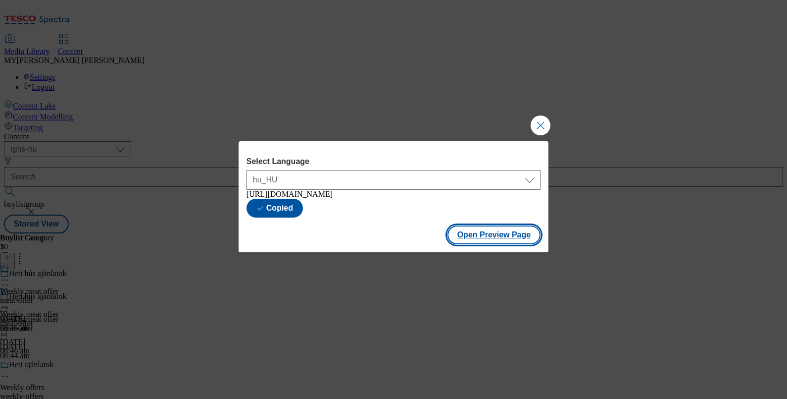
click at [486, 237] on button "Open Preview Page" at bounding box center [495, 234] width 94 height 19
click at [541, 124] on button "Close Modal" at bounding box center [541, 125] width 20 height 20
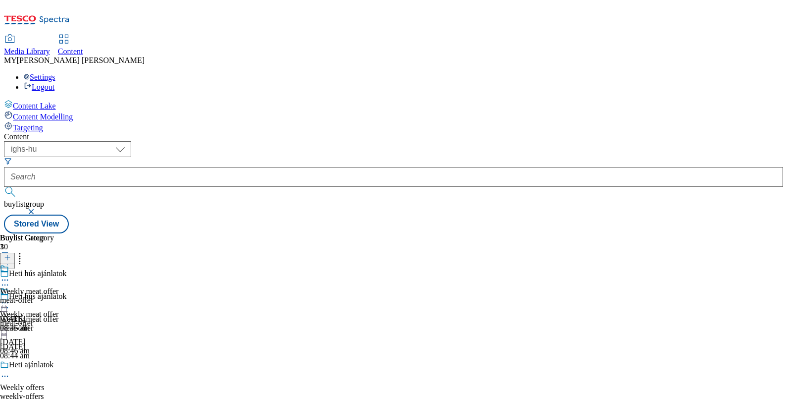
click at [58, 298] on div at bounding box center [29, 304] width 58 height 12
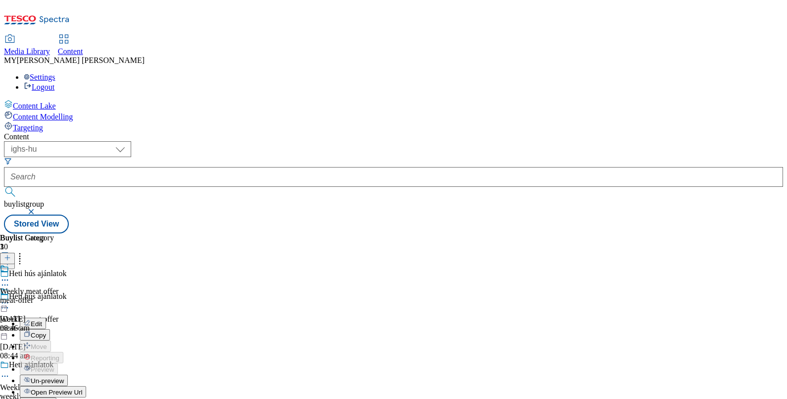
click at [64, 377] on span "Un-preview" at bounding box center [47, 380] width 33 height 7
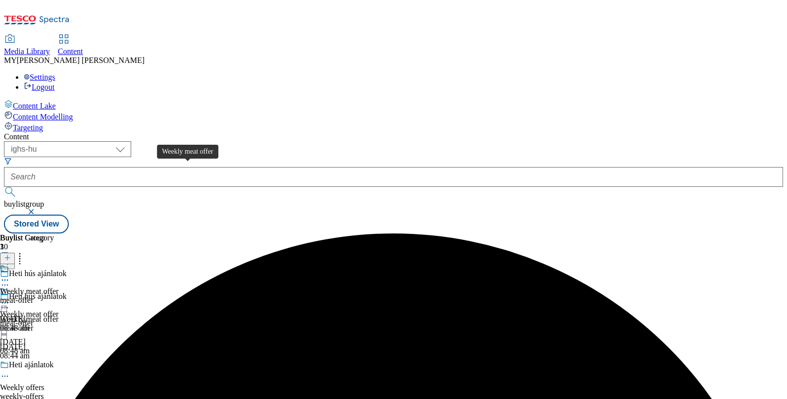
click at [58, 314] on div "Weekly meat offer" at bounding box center [29, 318] width 58 height 9
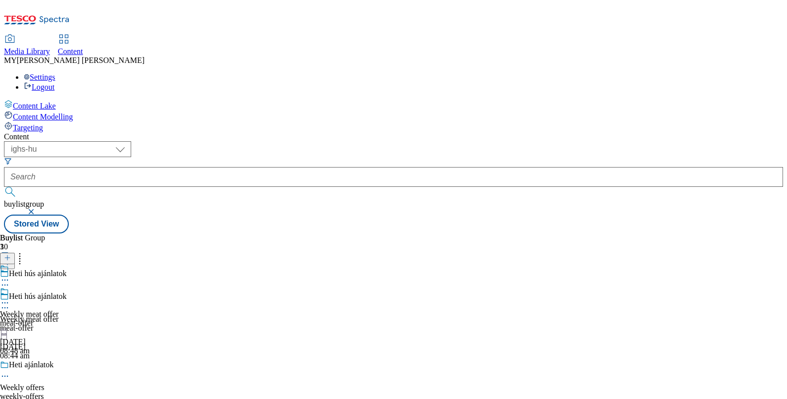
click at [10, 302] on icon at bounding box center [5, 307] width 10 height 10
click at [46, 322] on button "Edit" at bounding box center [33, 327] width 26 height 11
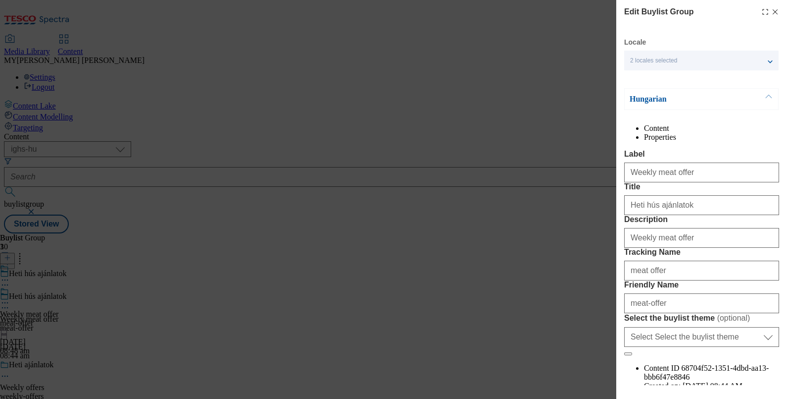
scroll to position [138, 0]
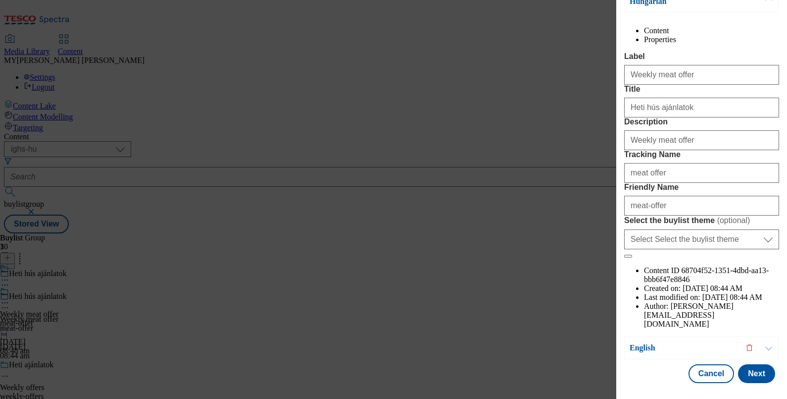
click at [769, 337] on button "Modal" at bounding box center [768, 348] width 19 height 22
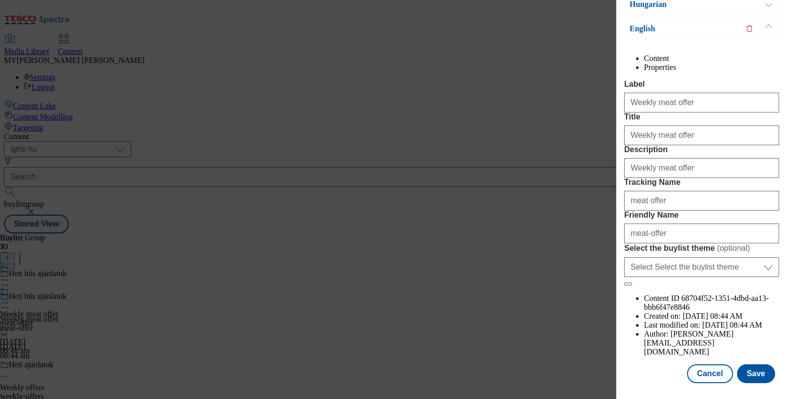
scroll to position [140, 0]
click at [698, 364] on button "Cancel" at bounding box center [710, 373] width 46 height 19
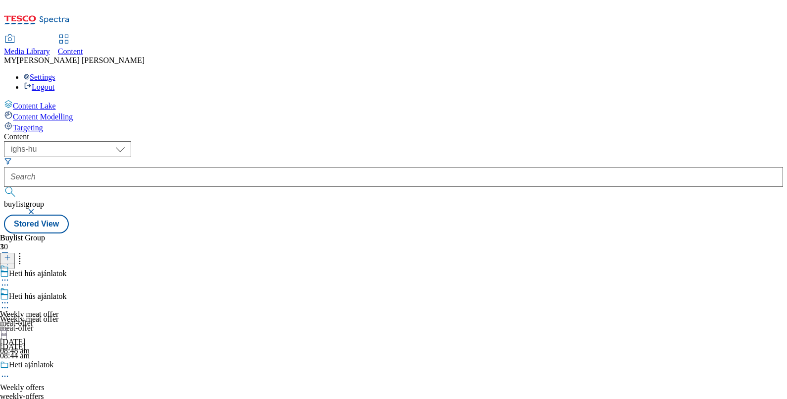
scroll to position [96, 0]
click at [8, 302] on circle at bounding box center [7, 302] width 1 height 1
click at [54, 365] on span "Preview" at bounding box center [42, 368] width 23 height 7
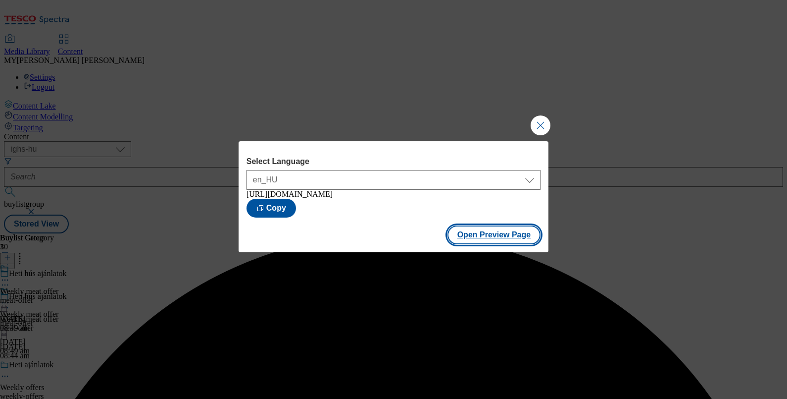
click at [485, 236] on button "Open Preview Page" at bounding box center [495, 234] width 94 height 19
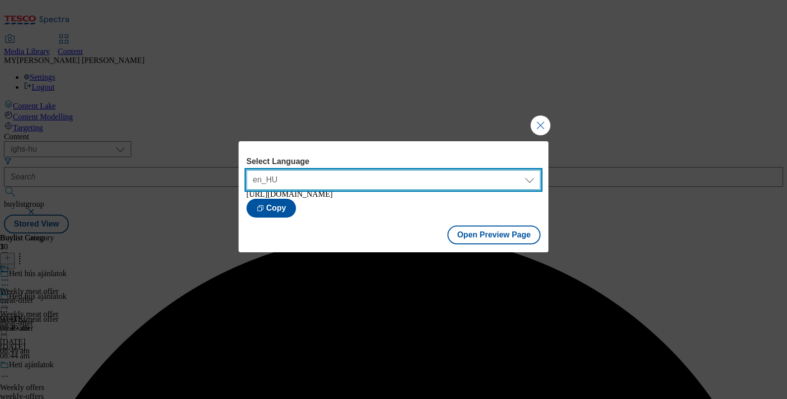
click at [406, 172] on select "en_HU hu_HU" at bounding box center [394, 180] width 294 height 20
select select "https://bevasarlas.tesco.hu/groceries/hu-HU/buylists/meat-offer/meat-offer?prev…"
click at [247, 170] on select "en_HU hu_HU" at bounding box center [394, 180] width 294 height 20
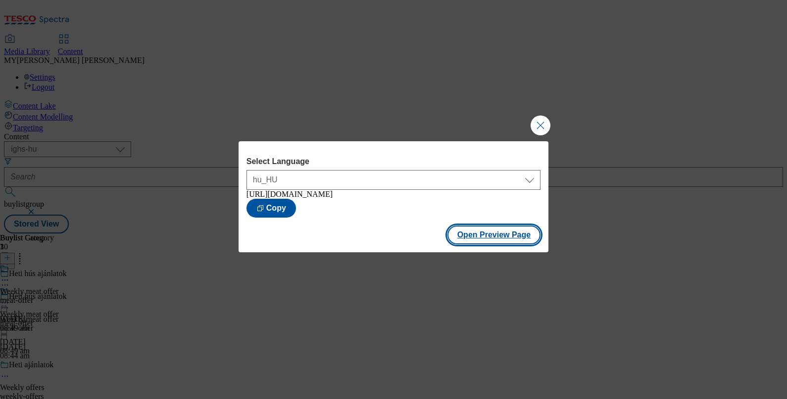
click at [493, 240] on button "Open Preview Page" at bounding box center [495, 234] width 94 height 19
click at [548, 123] on button "Close Modal" at bounding box center [541, 125] width 20 height 20
